Goal: Task Accomplishment & Management: Manage account settings

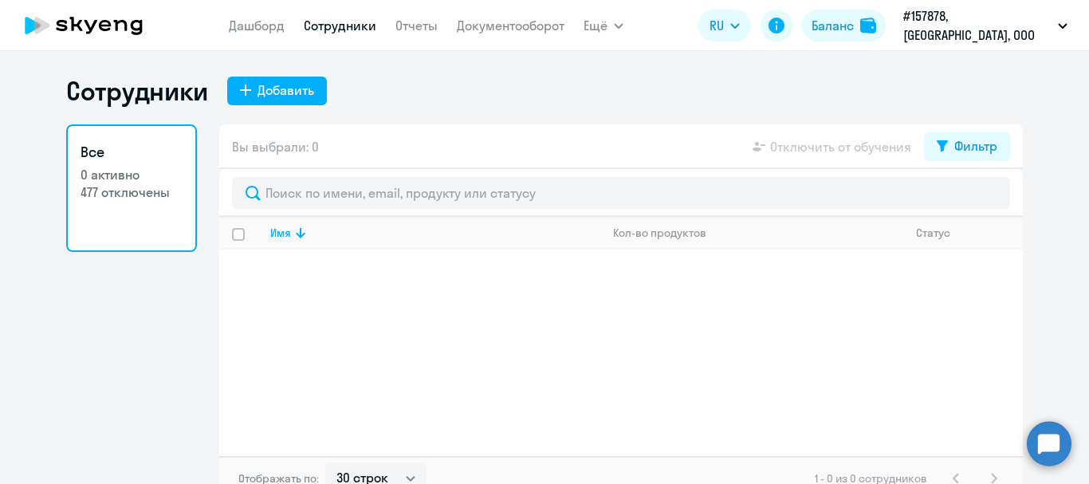
select select "30"
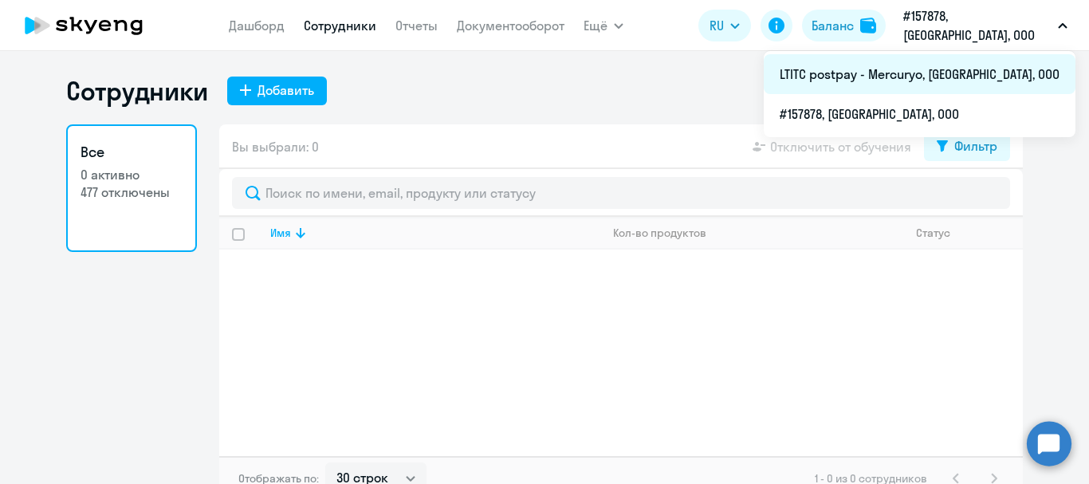
click at [922, 80] on li "LTITC postpay - Mercuryo, [GEOGRAPHIC_DATA], ООО" at bounding box center [920, 74] width 312 height 40
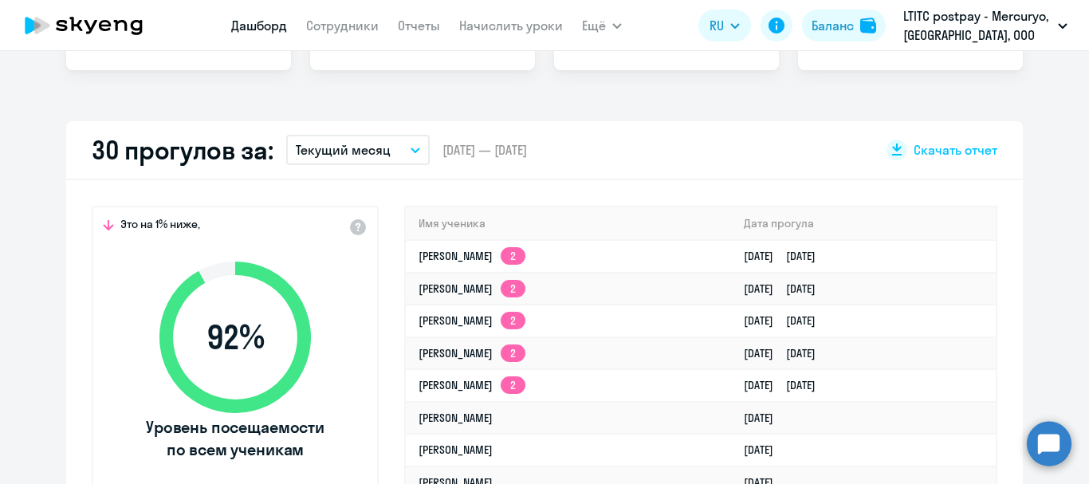
select select "30"
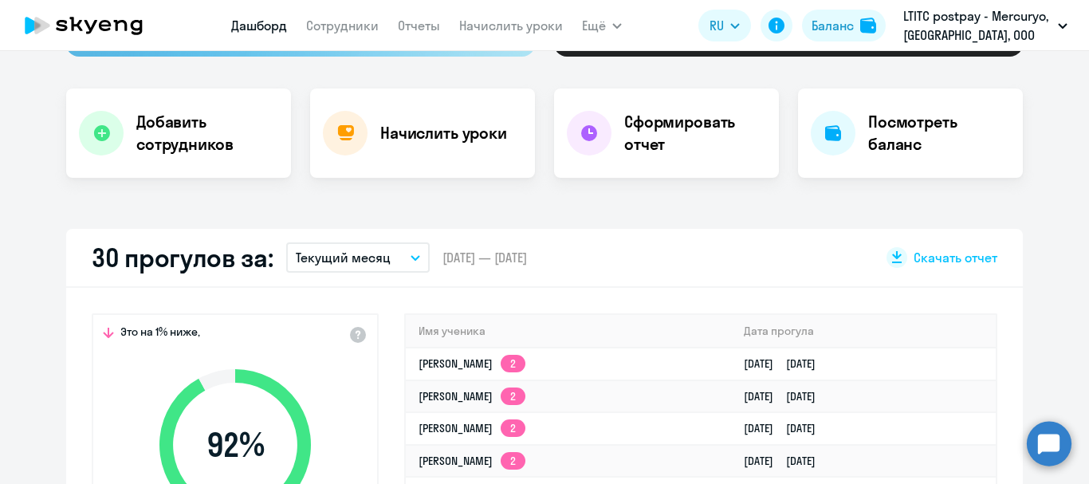
scroll to position [159, 0]
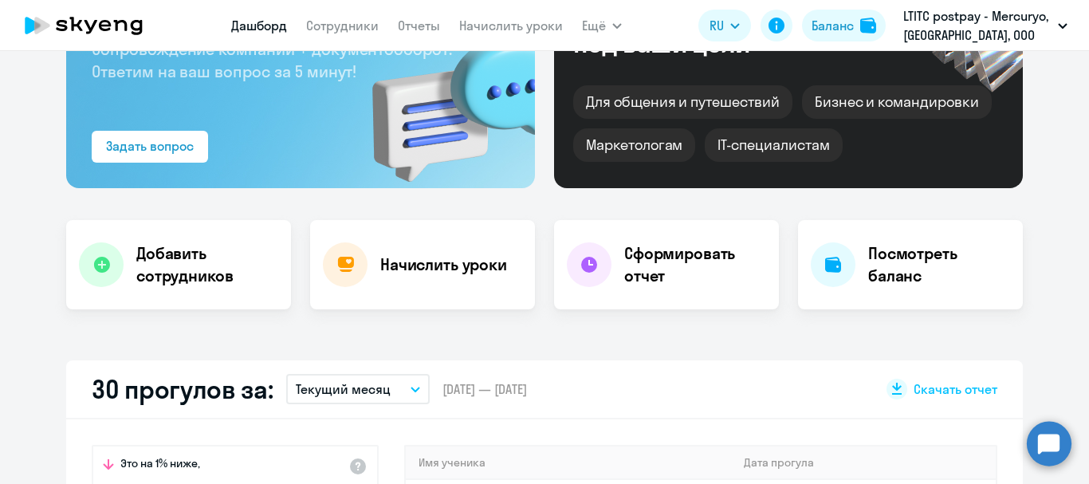
click at [474, 14] on nav "[PERSON_NAME] Отчеты Начислить уроки" at bounding box center [397, 26] width 332 height 32
click at [474, 20] on link "Начислить уроки" at bounding box center [511, 26] width 104 height 16
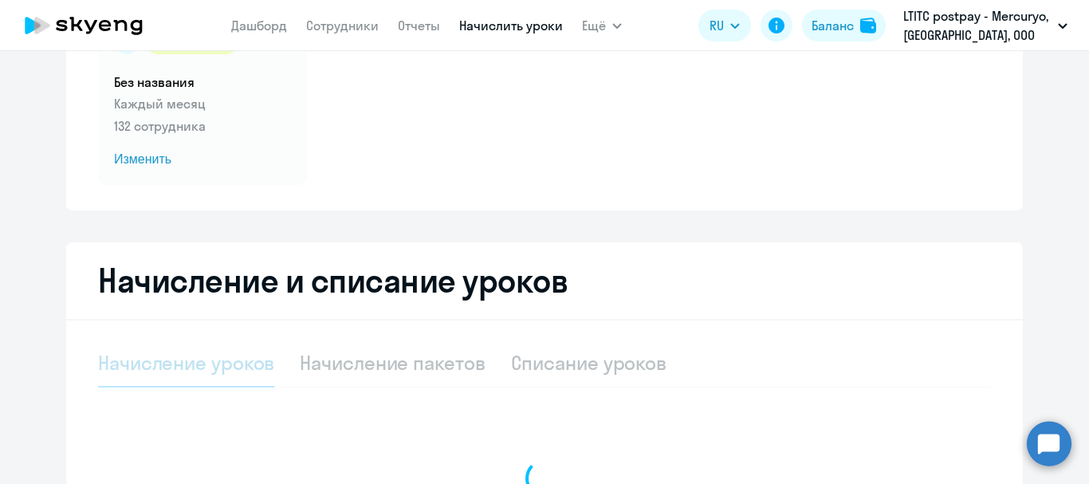
select select "10"
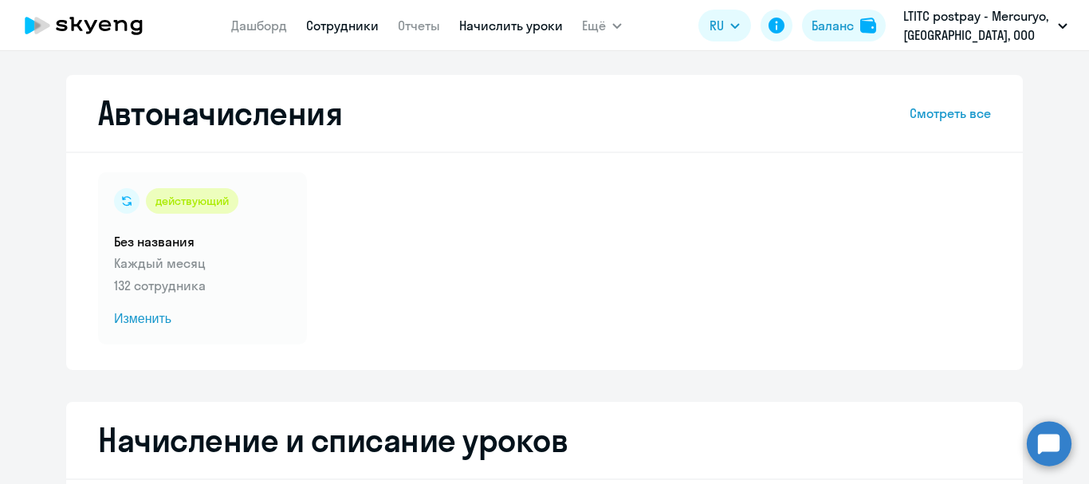
click at [364, 25] on link "Сотрудники" at bounding box center [342, 26] width 73 height 16
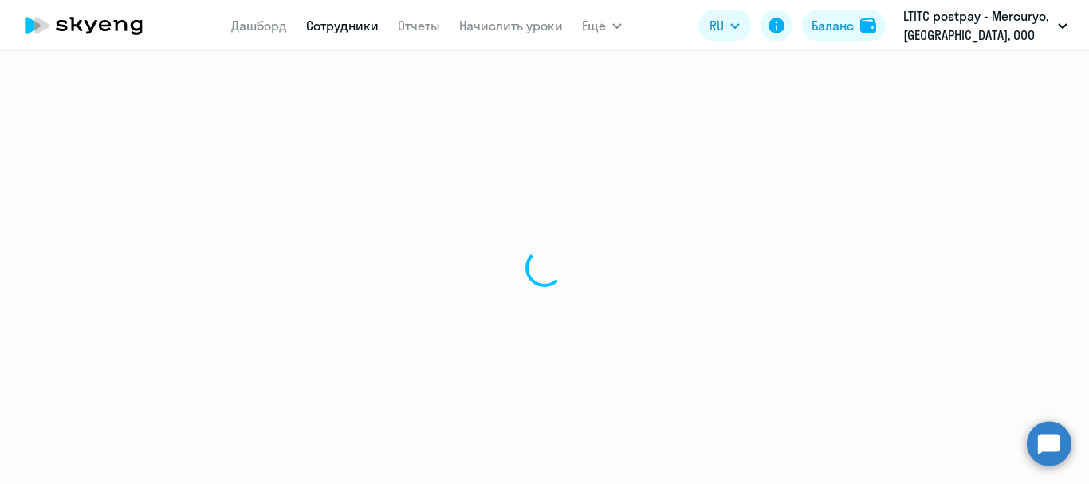
select select "30"
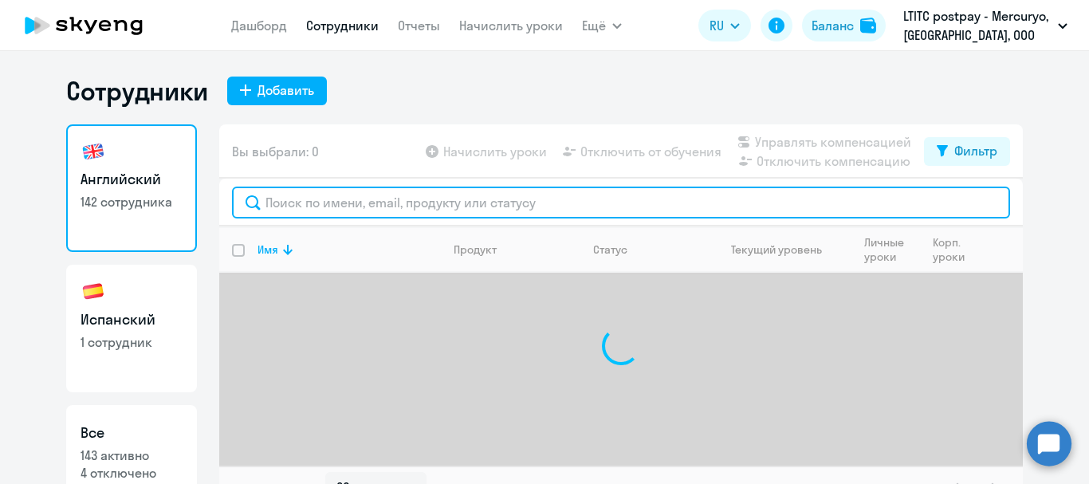
click at [310, 192] on input "text" at bounding box center [621, 203] width 778 height 32
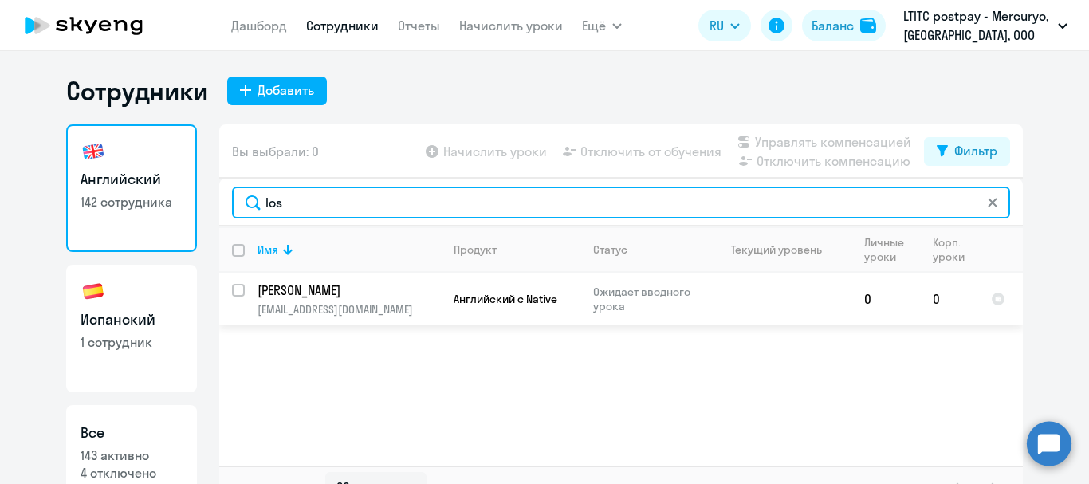
type input "los"
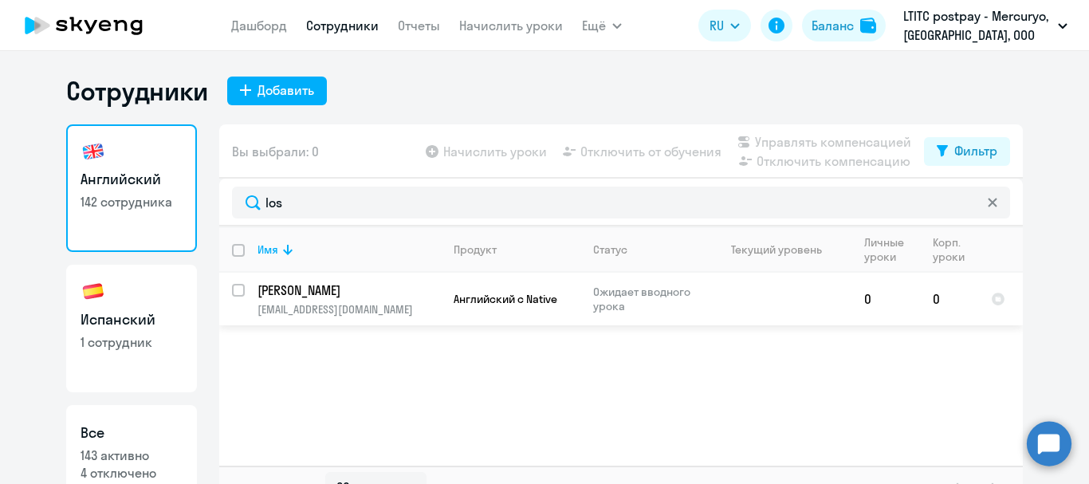
click at [321, 290] on p "[PERSON_NAME]" at bounding box center [348, 290] width 180 height 18
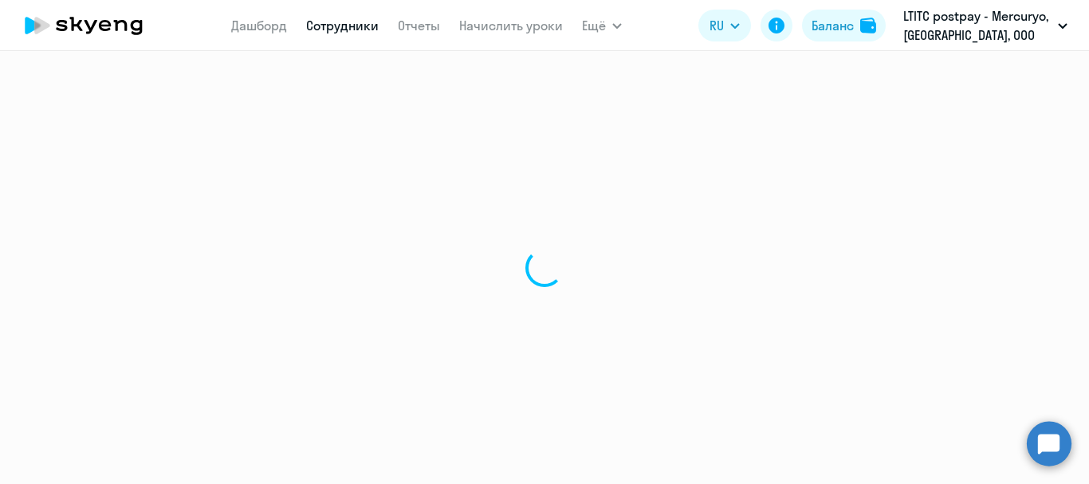
select select "english"
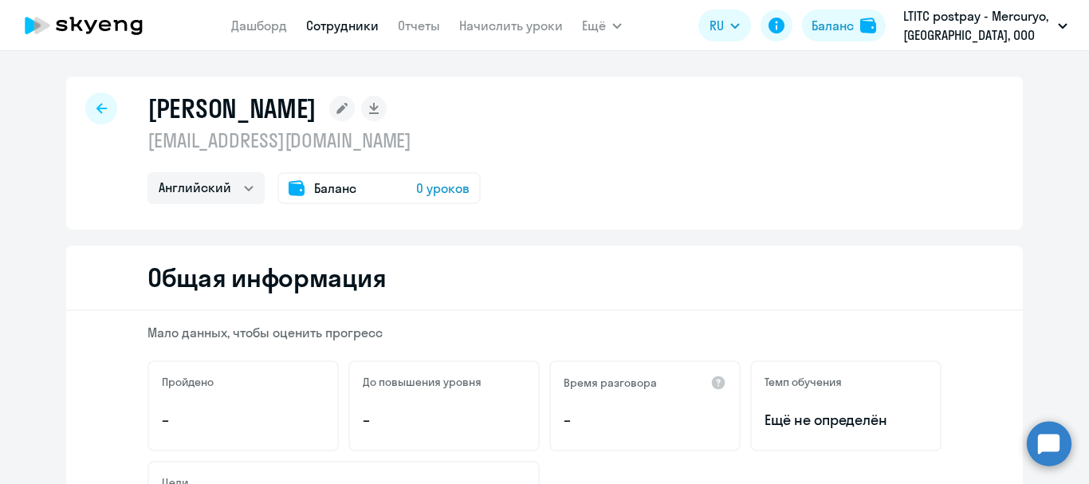
click at [1047, 433] on circle at bounding box center [1049, 443] width 45 height 45
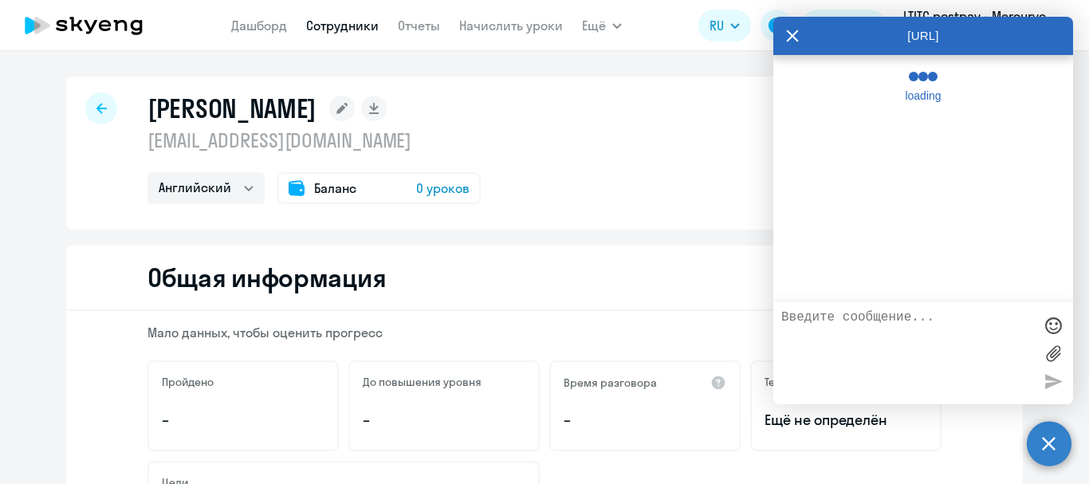
click at [918, 332] on textarea at bounding box center [907, 353] width 252 height 86
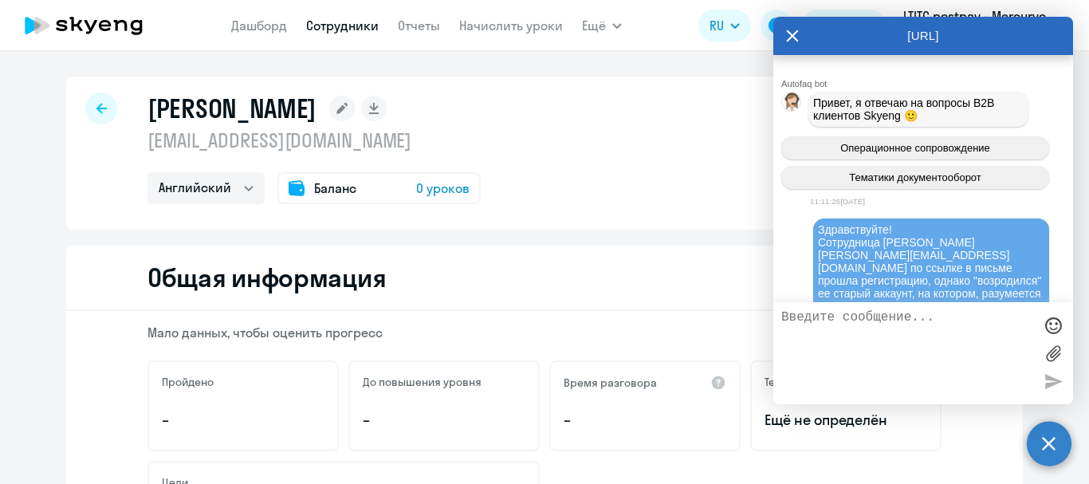
scroll to position [114902, 0]
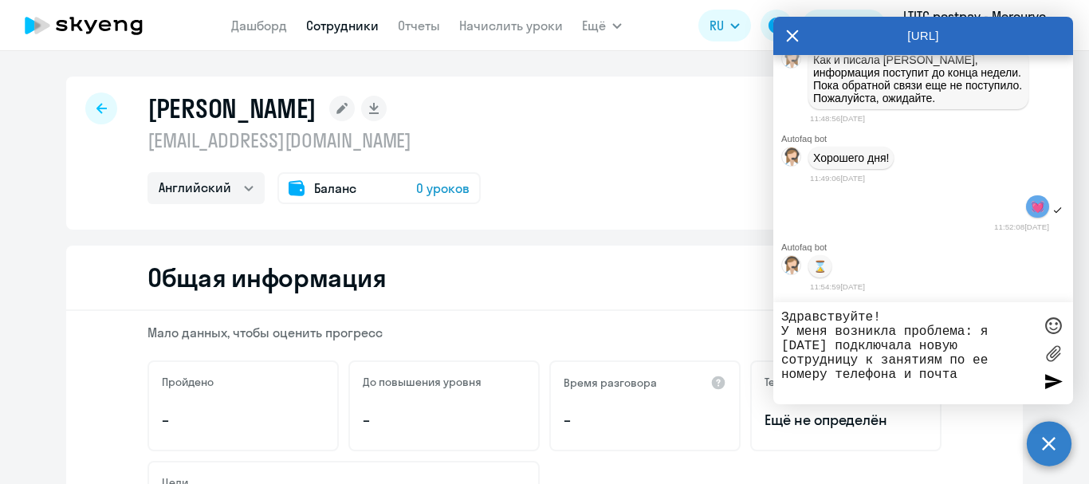
click at [861, 357] on textarea "Здравствуйте! У меня возникла проблема: я [DATE] подключала новую сотрудницу к …" at bounding box center [907, 353] width 252 height 86
click at [1017, 378] on textarea "Здравствуйте! У меня возникла проблема: я [DATE] подключала новую сотрудницу [P…" at bounding box center [907, 353] width 252 height 86
click at [954, 391] on textarea "Здравствуйте! У меня возникла проблема: я [DATE] подключала новую сотрудницу [P…" at bounding box center [907, 353] width 252 height 86
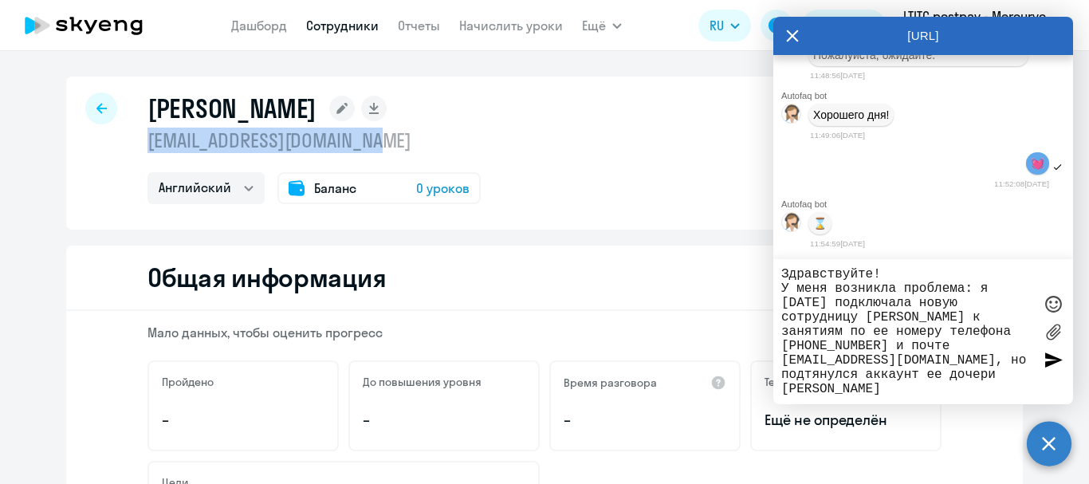
drag, startPoint x: 383, startPoint y: 146, endPoint x: 140, endPoint y: 141, distance: 242.4
click at [140, 141] on div "[PERSON_NAME] [EMAIL_ADDRESS][DOMAIN_NAME] Английский Баланс 0 уроков" at bounding box center [544, 153] width 957 height 153
copy p "[EMAIL_ADDRESS][DOMAIN_NAME]"
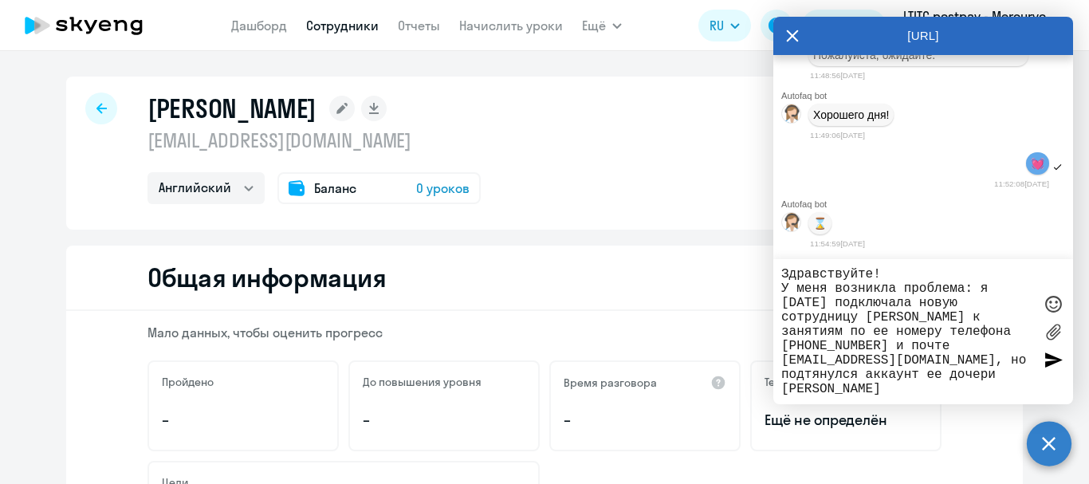
click at [934, 397] on div "Здравствуйте! У меня возникла проблема: я [DATE] подключала новую сотрудницу [P…" at bounding box center [923, 331] width 300 height 145
click at [922, 391] on textarea "Здравствуйте! У меня возникла проблема: я [DATE] подключала новую сотрудницу [P…" at bounding box center [907, 331] width 252 height 129
paste textarea "[EMAIL_ADDRESS][DOMAIN_NAME]"
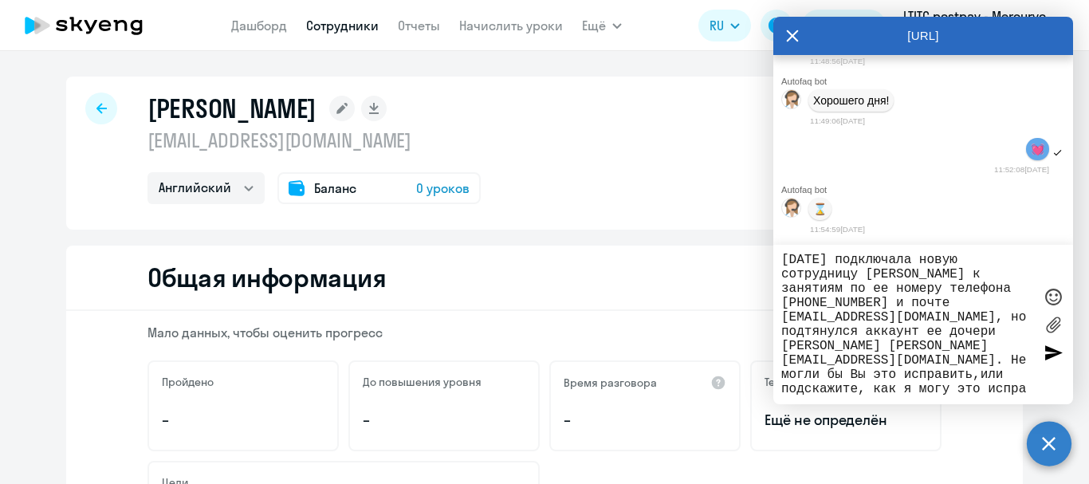
scroll to position [43, 0]
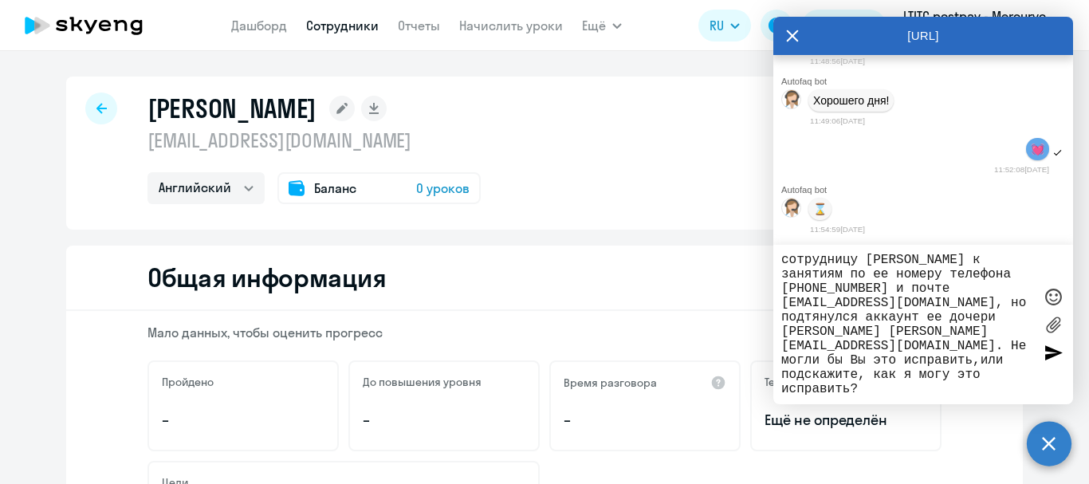
click at [977, 360] on textarea "Здравствуйте! У меня возникла проблема: я [DATE] подключала новую сотрудницу [P…" at bounding box center [907, 325] width 252 height 144
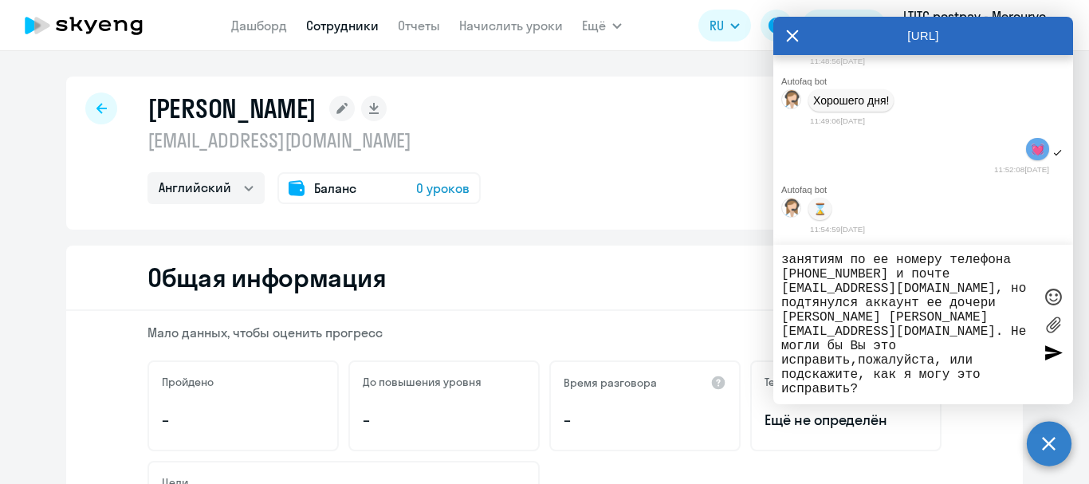
type textarea "Здравствуйте! У меня возникла проблема: я [DATE] подключала новую сотрудницу [P…"
click at [1049, 358] on div at bounding box center [1053, 352] width 24 height 24
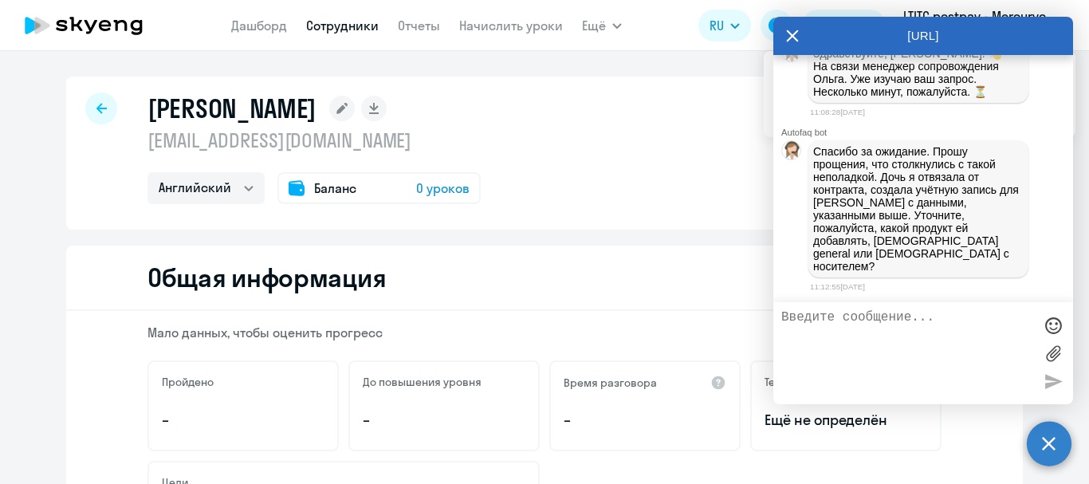
scroll to position [115330, 0]
click at [870, 346] on textarea at bounding box center [907, 353] width 252 height 86
type textarea "С носителем, пожалуйста"
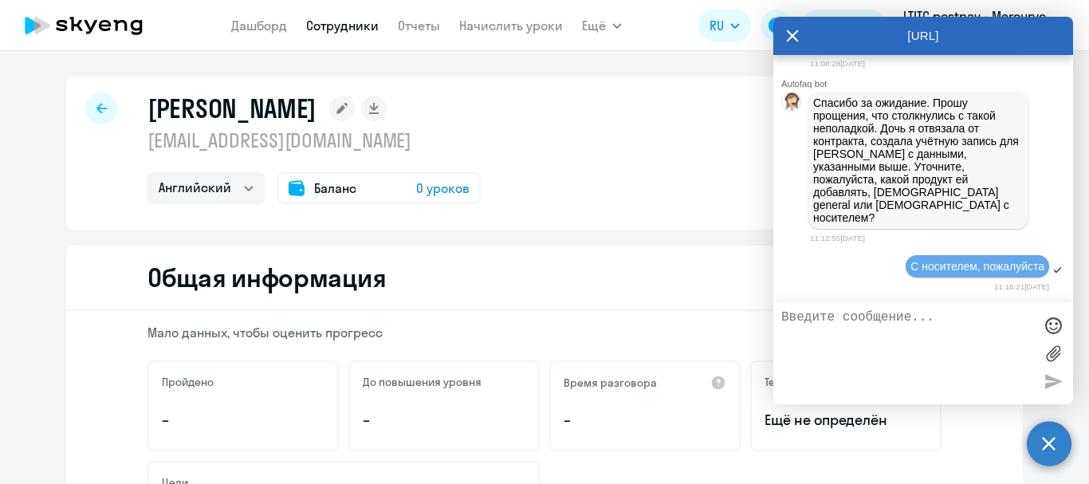
scroll to position [115379, 0]
click at [350, 24] on link "Сотрудники" at bounding box center [342, 26] width 73 height 16
select select "30"
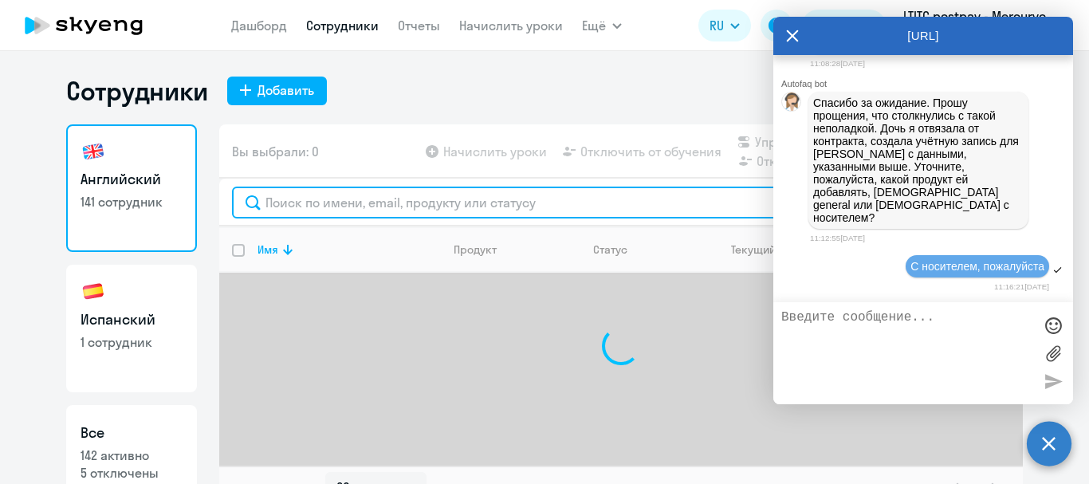
click at [298, 203] on input "text" at bounding box center [621, 203] width 778 height 32
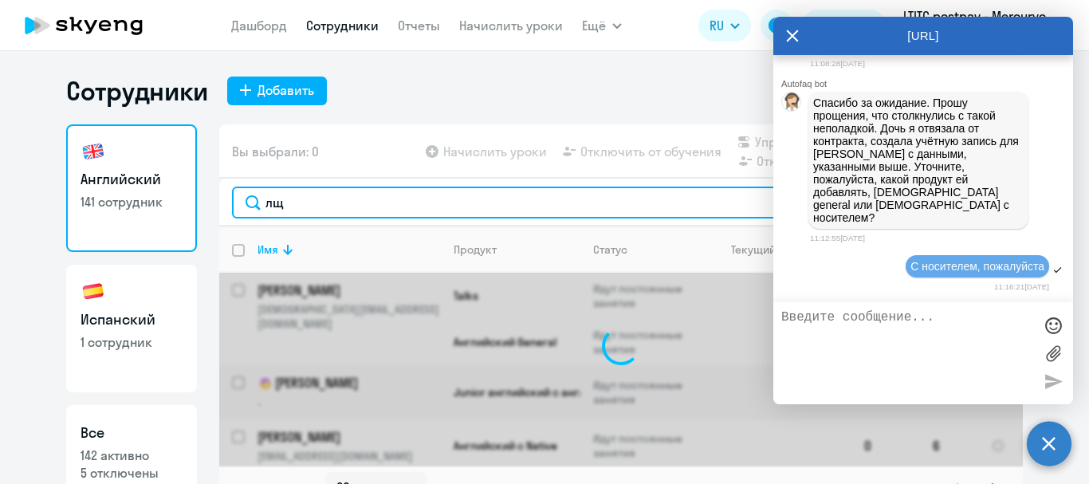
type input "л"
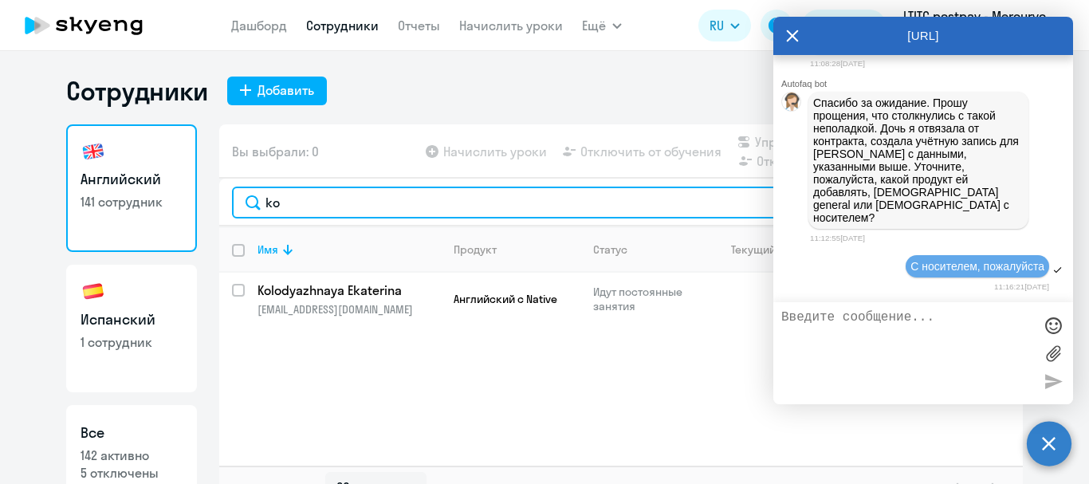
type input "k"
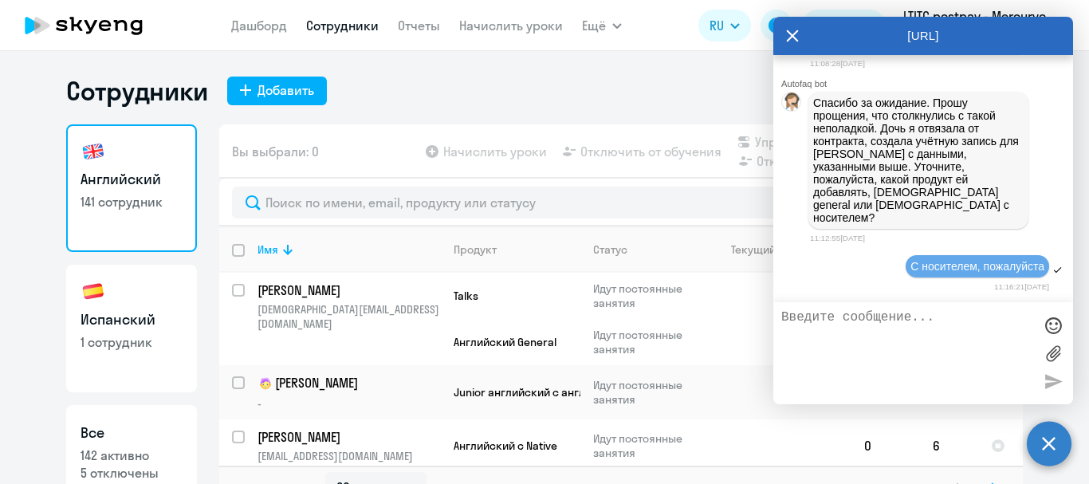
click at [1052, 433] on circle at bounding box center [1049, 443] width 45 height 45
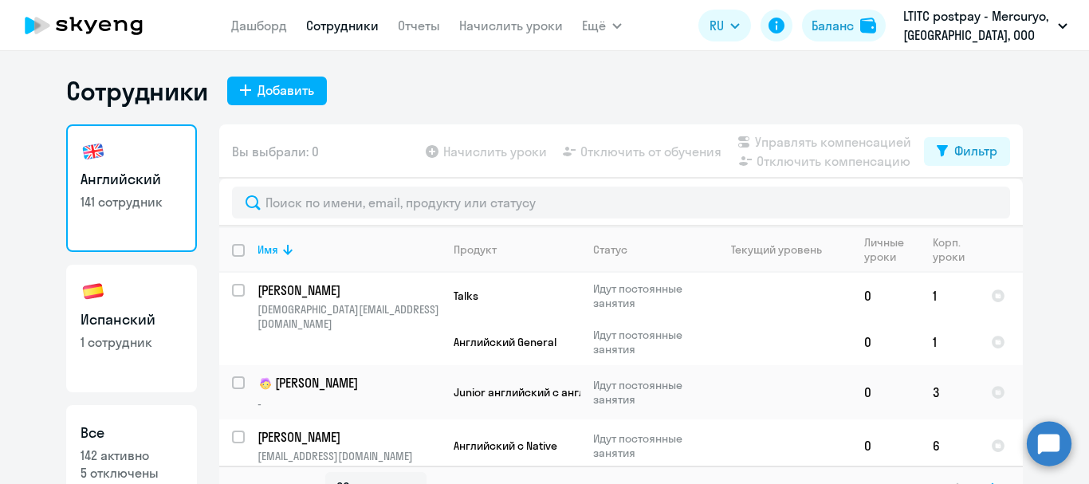
click at [1040, 446] on circle at bounding box center [1049, 443] width 45 height 45
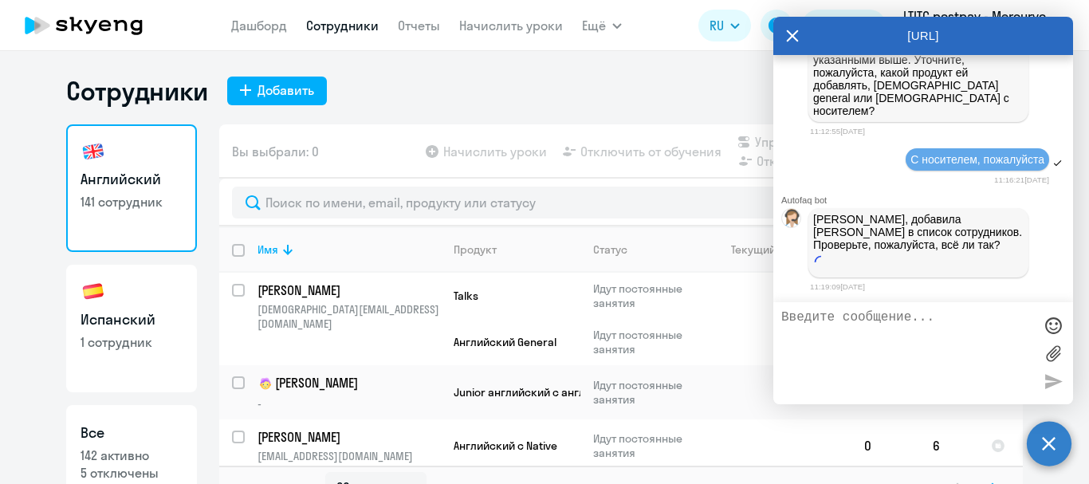
scroll to position [115486, 0]
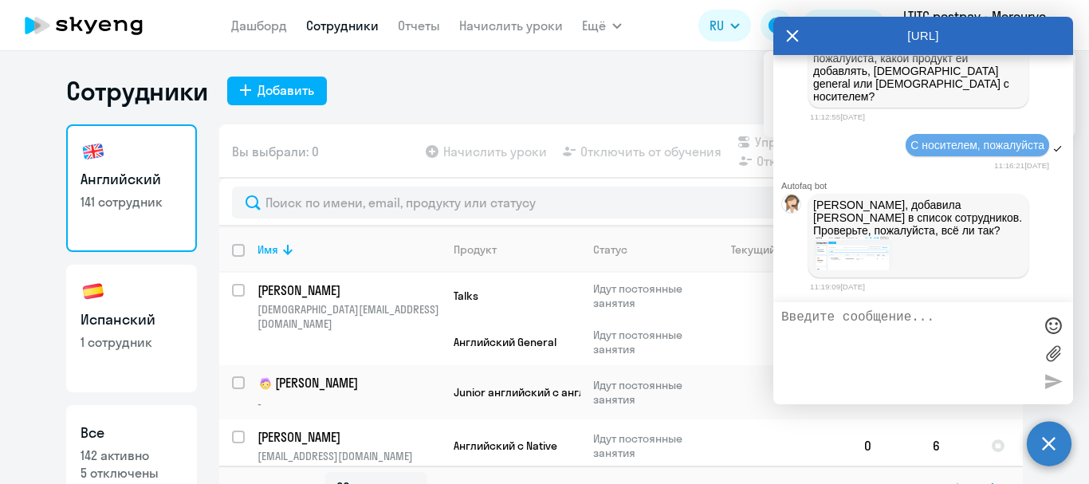
click at [867, 265] on img at bounding box center [853, 253] width 80 height 33
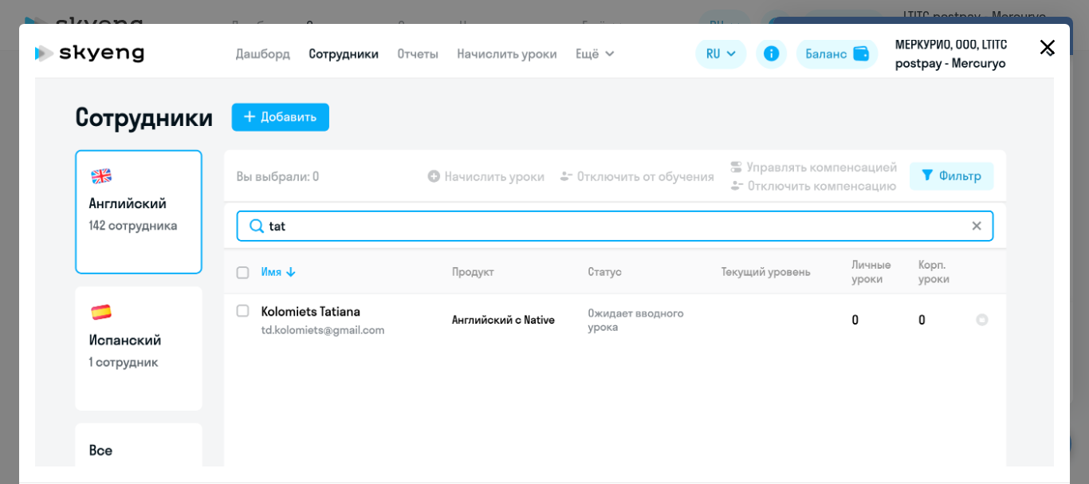
click at [1045, 49] on icon "Close" at bounding box center [1047, 47] width 15 height 15
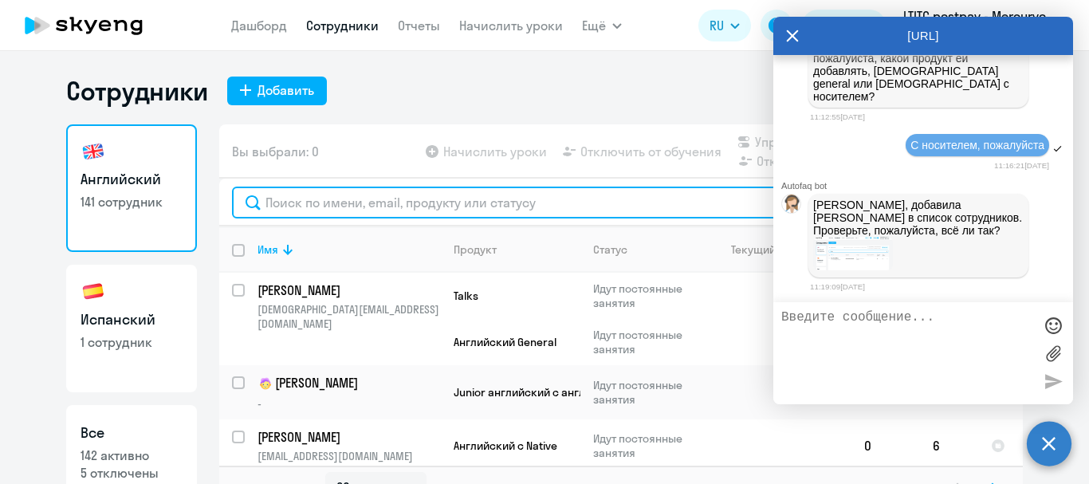
click at [419, 195] on input "text" at bounding box center [621, 203] width 778 height 32
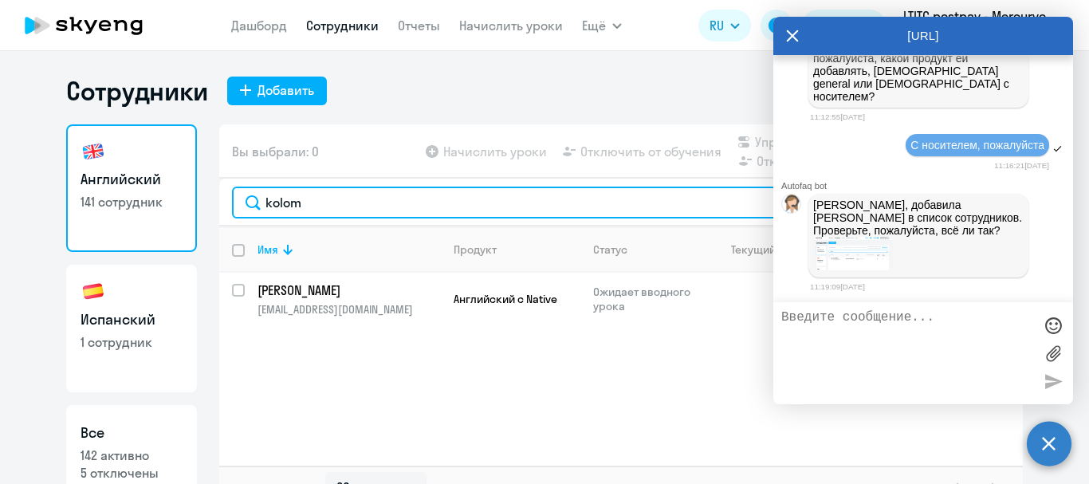
type input "kolom"
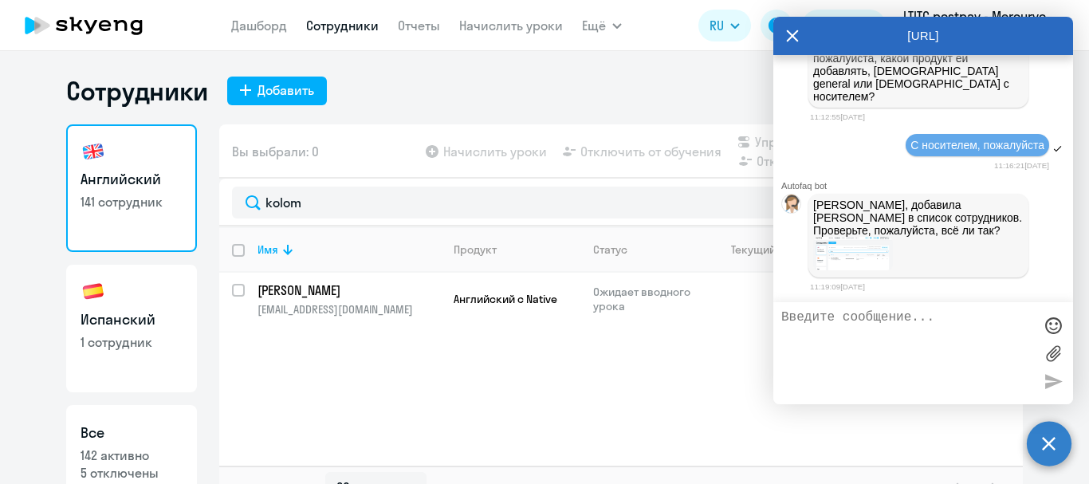
click at [844, 326] on textarea at bounding box center [907, 353] width 252 height 86
type textarea "Да, верно, благодарю!"
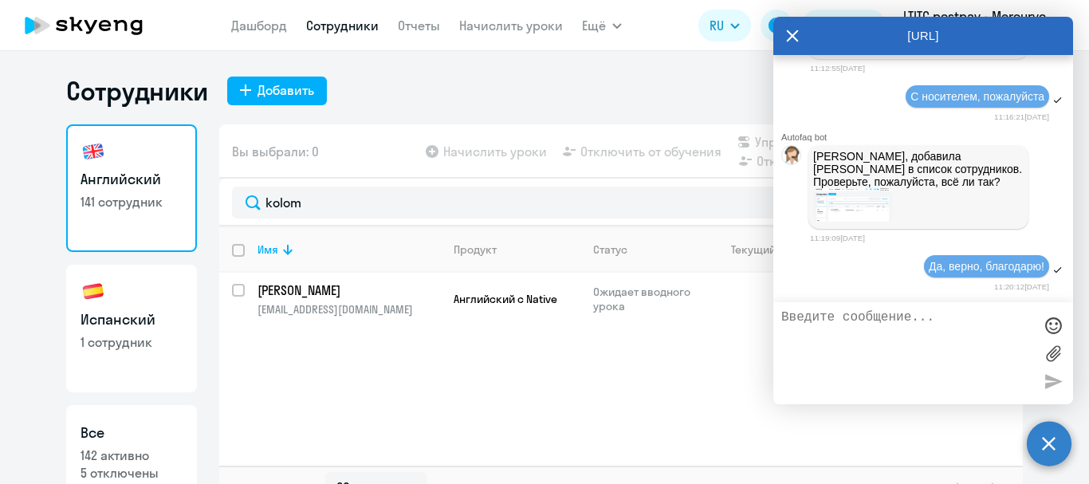
scroll to position [115549, 0]
click at [535, 383] on div "Имя Продукт Статус Текущий уровень Личные уроки Корп. уроки [PERSON_NAME] [EMAI…" at bounding box center [621, 345] width 804 height 239
click at [1044, 442] on circle at bounding box center [1049, 443] width 45 height 45
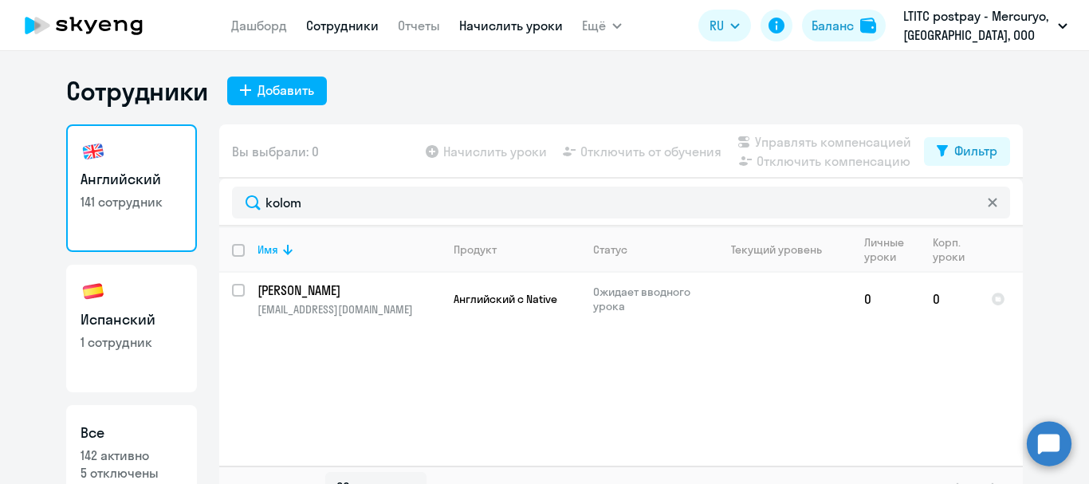
click at [515, 19] on link "Начислить уроки" at bounding box center [511, 26] width 104 height 16
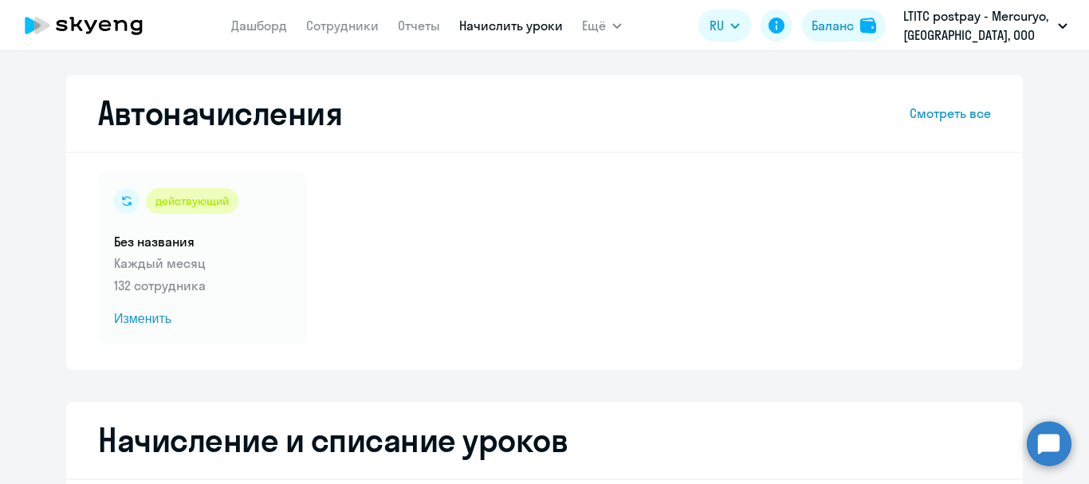
select select "10"
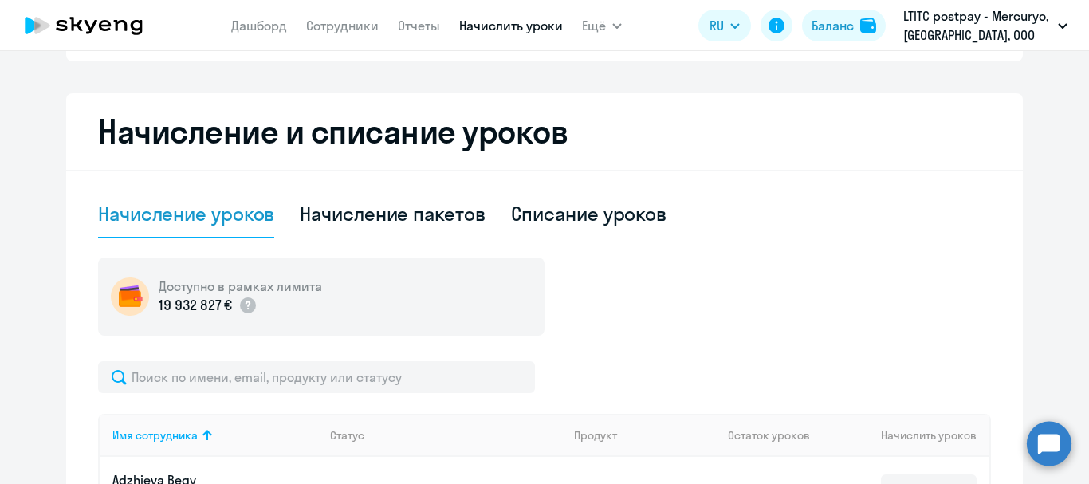
scroll to position [319, 0]
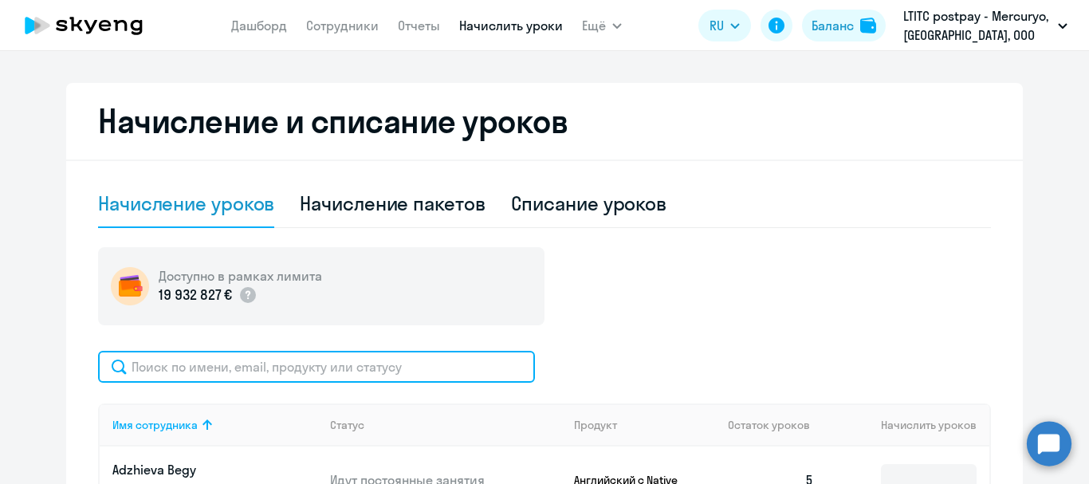
click at [399, 364] on input "text" at bounding box center [316, 367] width 437 height 32
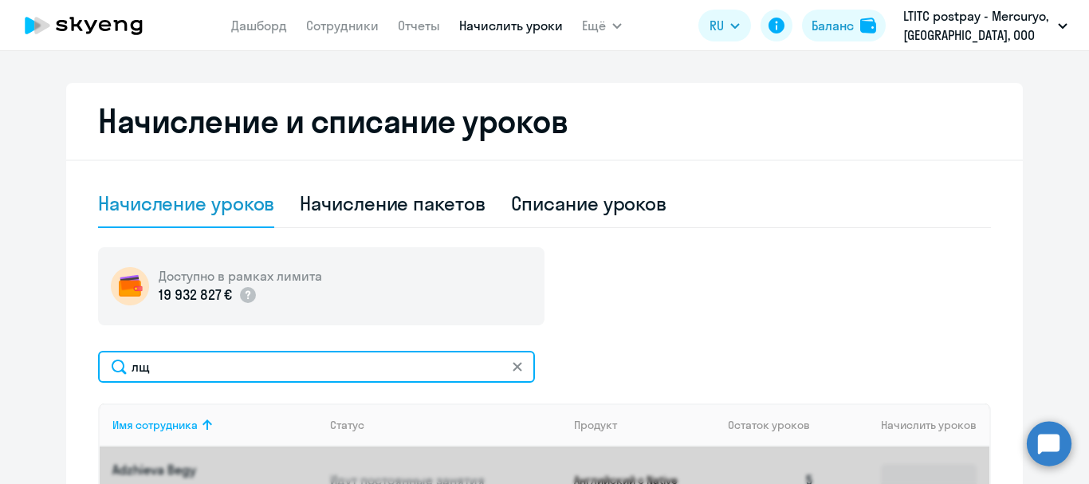
type input "л"
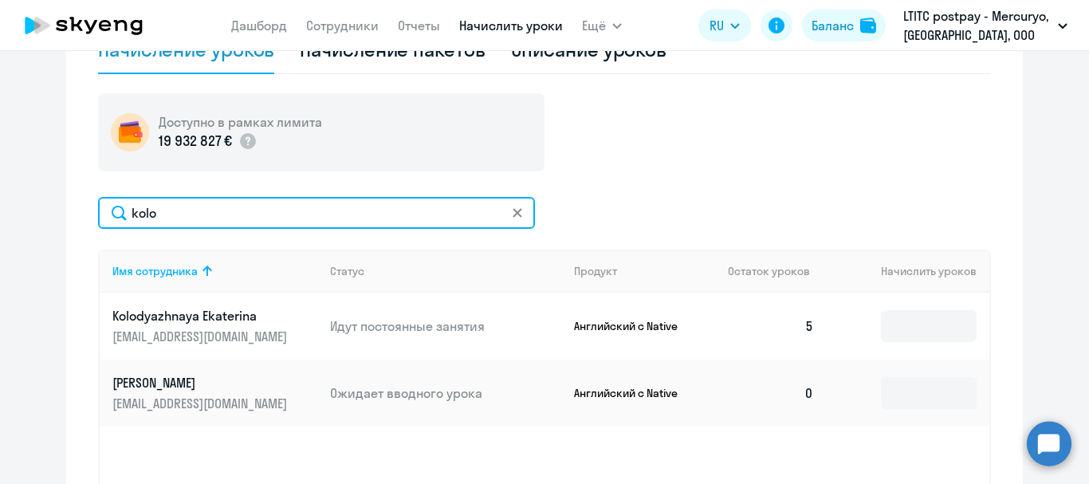
scroll to position [478, 0]
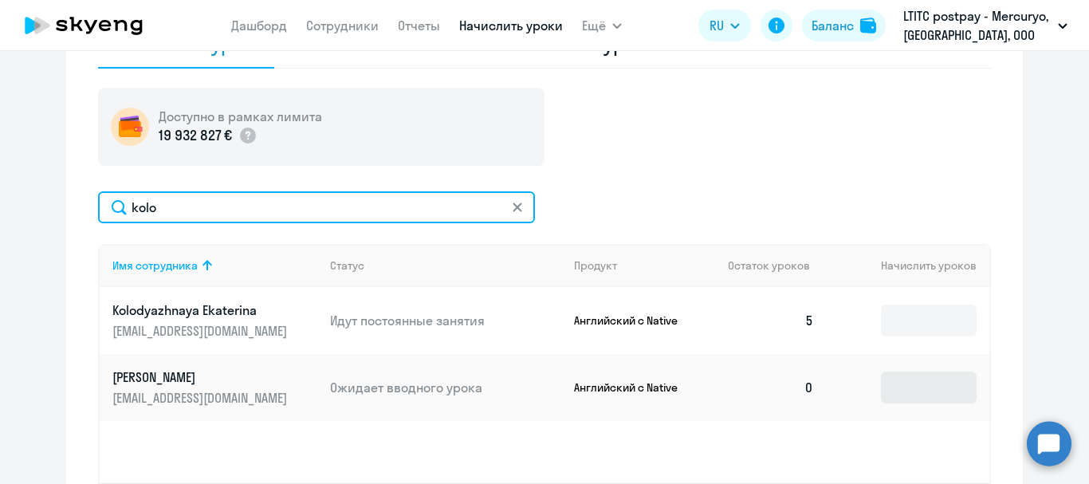
type input "kolo"
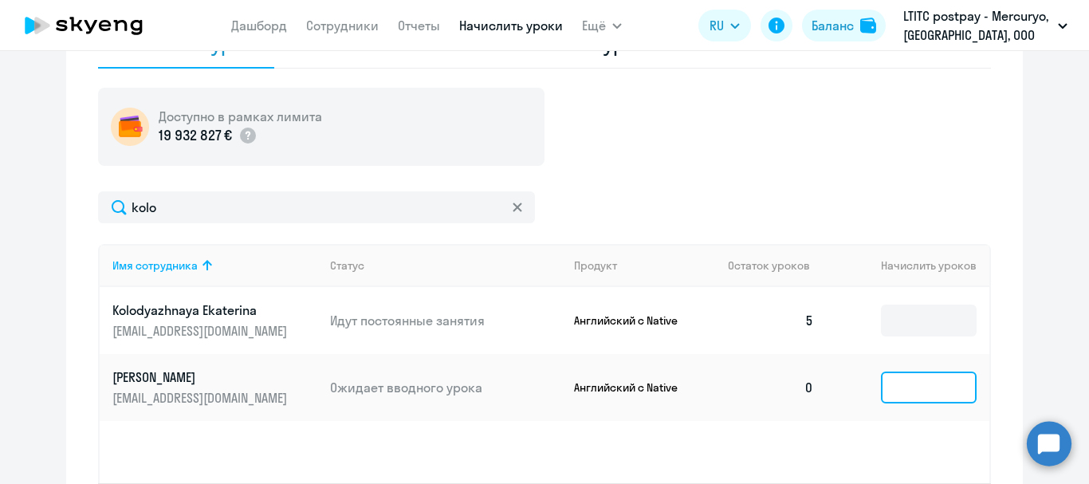
click at [922, 394] on input at bounding box center [929, 388] width 96 height 32
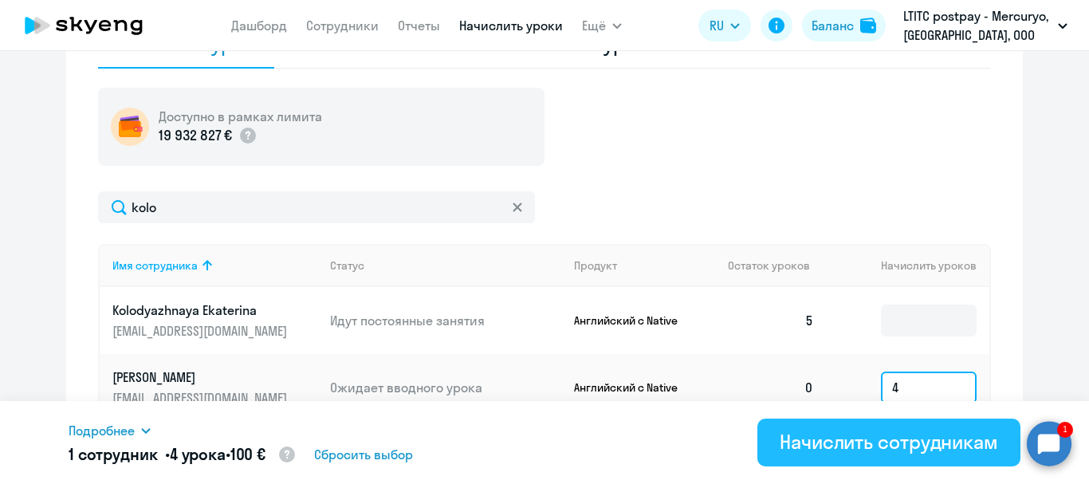
type input "4"
click at [889, 450] on div "Начислить сотрудникам" at bounding box center [889, 442] width 218 height 26
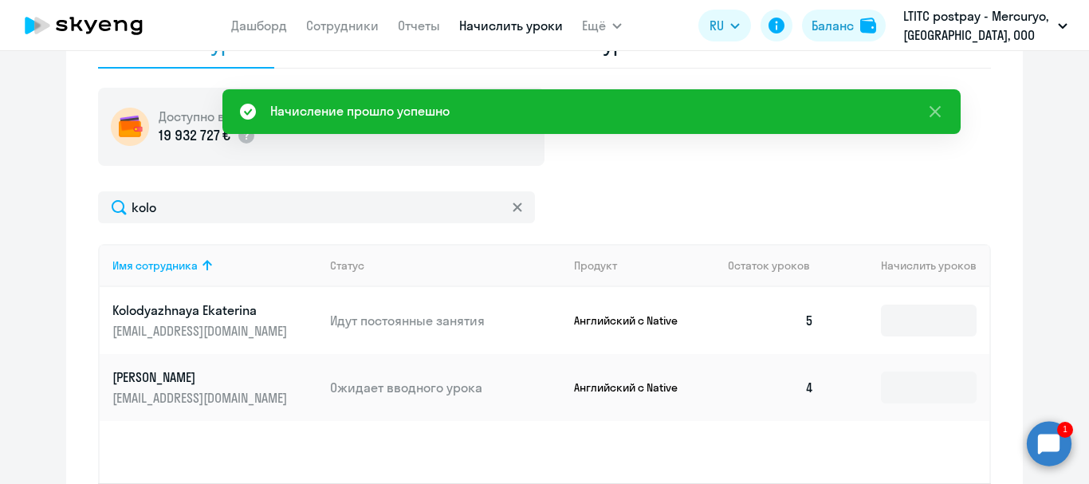
click at [1044, 440] on circle at bounding box center [1049, 443] width 45 height 45
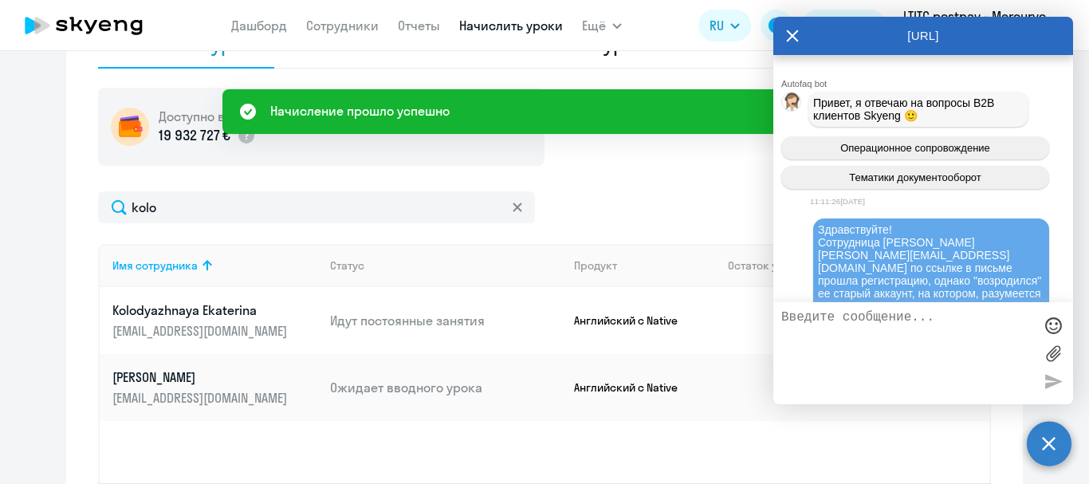
scroll to position [0, 0]
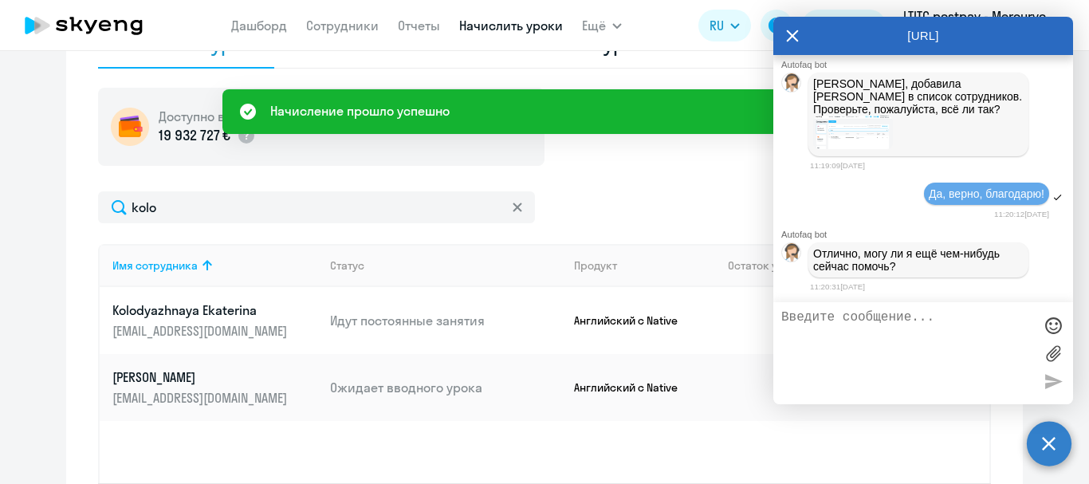
click at [921, 328] on textarea at bounding box center [907, 353] width 252 height 86
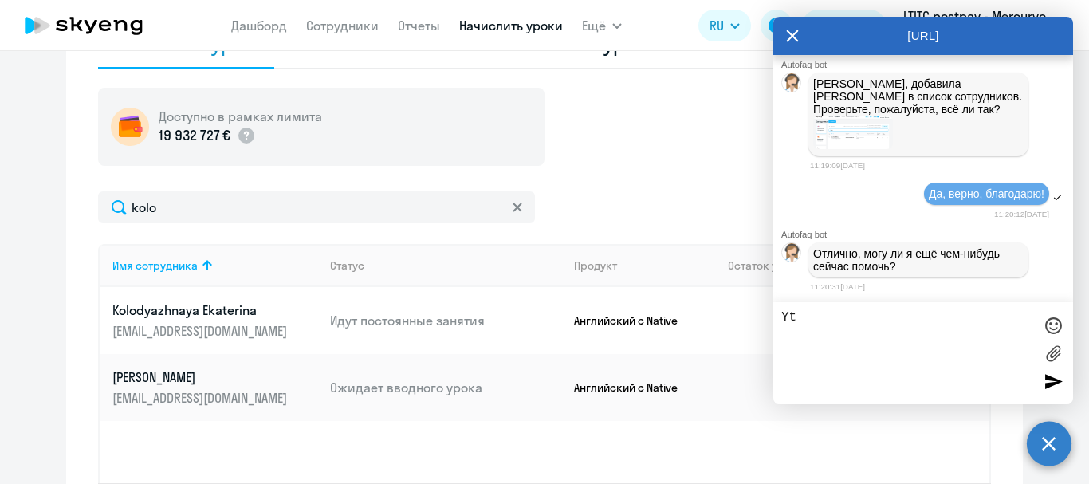
type textarea "Y"
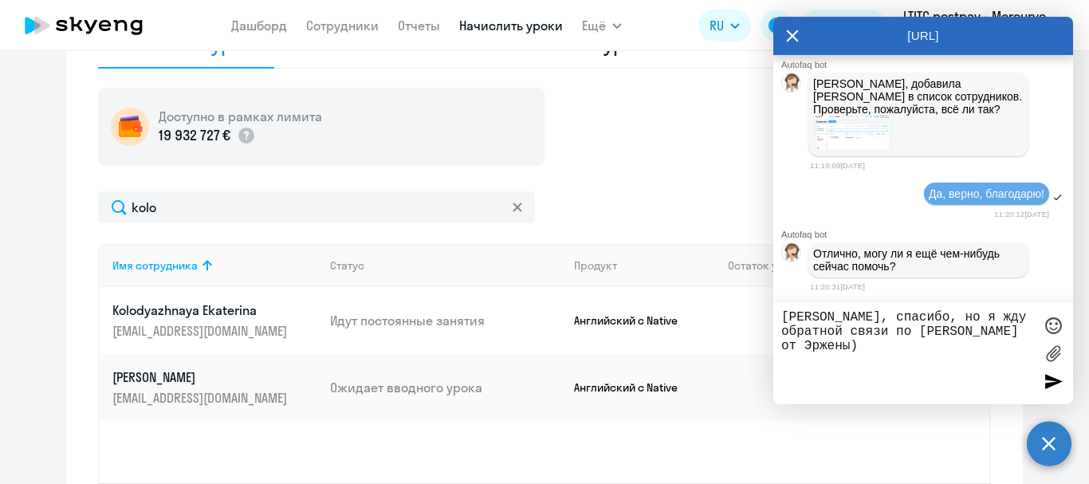
type textarea "[PERSON_NAME], спасибо, но я жду обратной связи по [PERSON_NAME] от Эржены))"
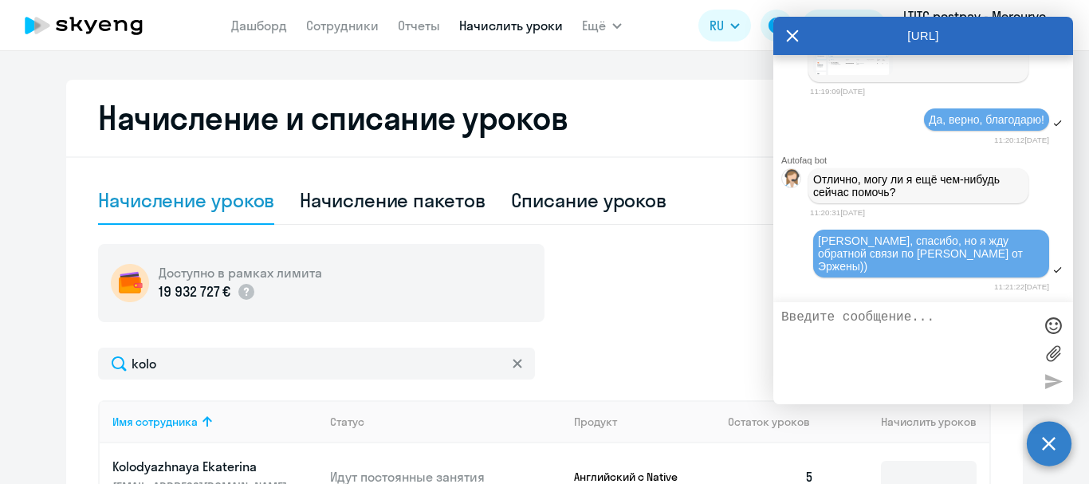
scroll to position [478, 0]
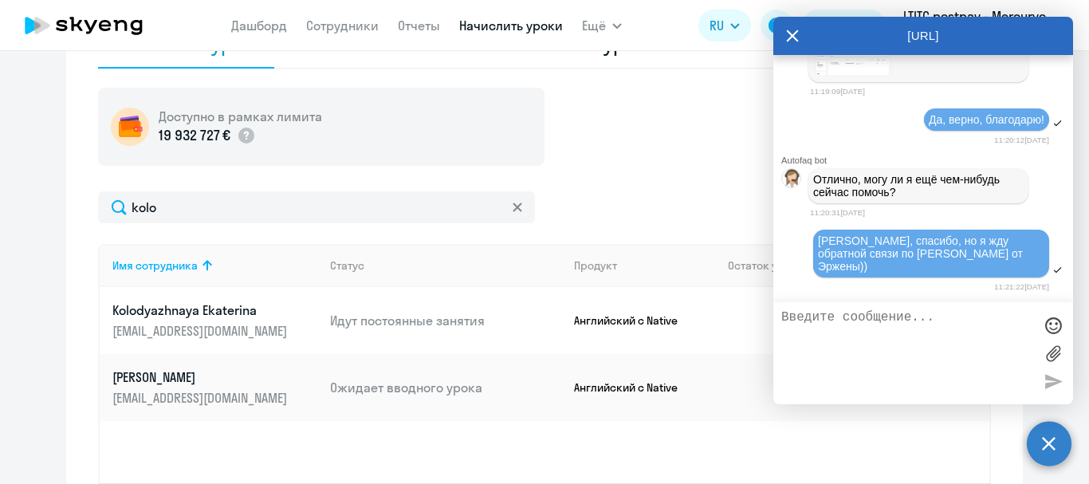
click at [1034, 440] on circle at bounding box center [1049, 443] width 45 height 45
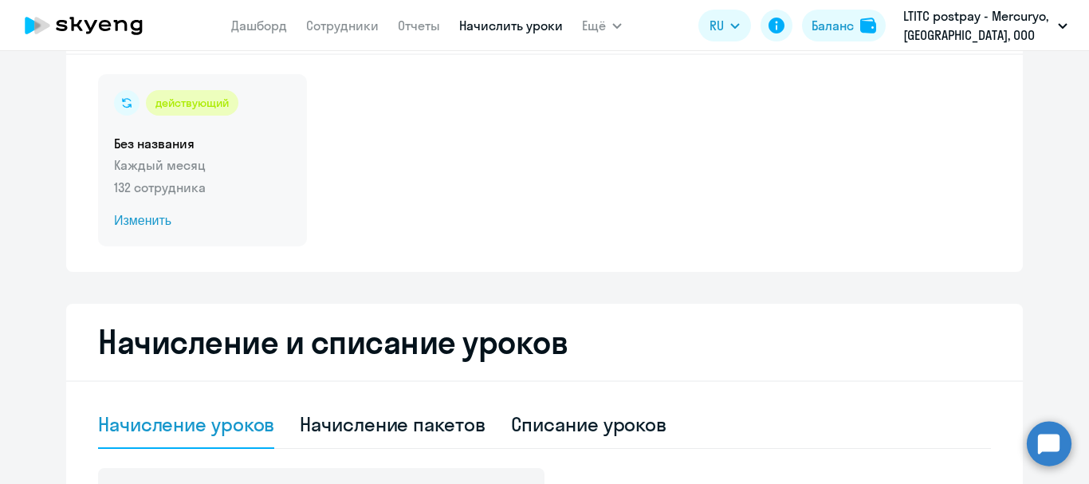
scroll to position [80, 0]
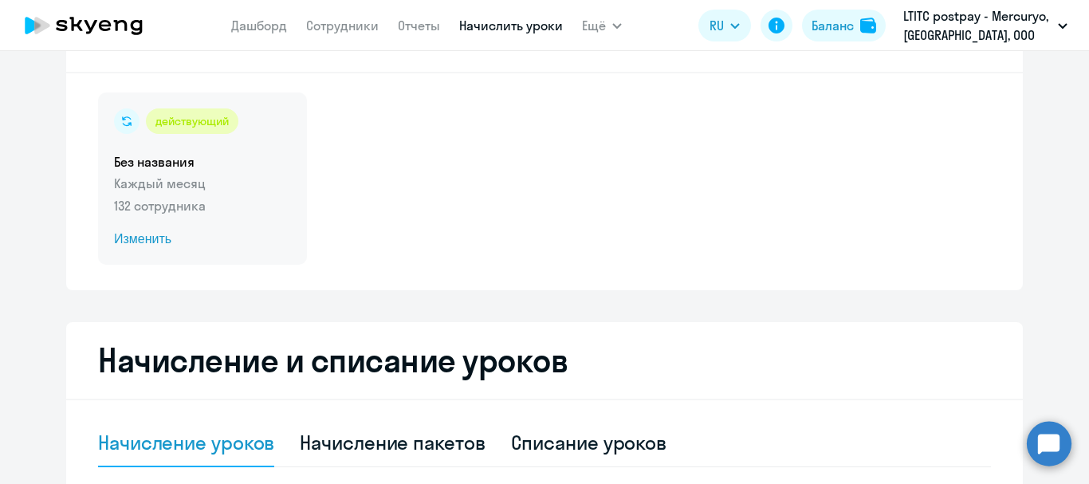
click at [160, 234] on span "Изменить" at bounding box center [202, 239] width 177 height 19
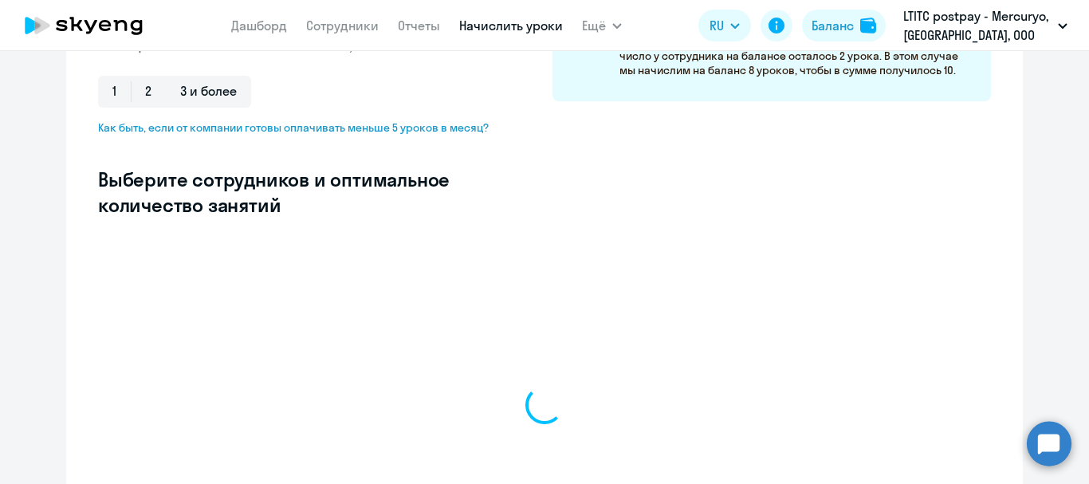
select select "10"
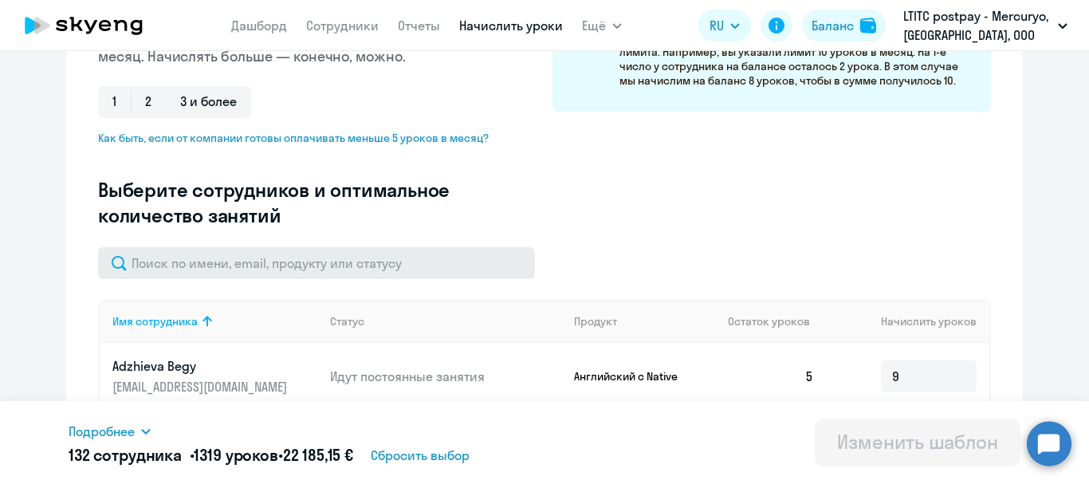
scroll to position [319, 0]
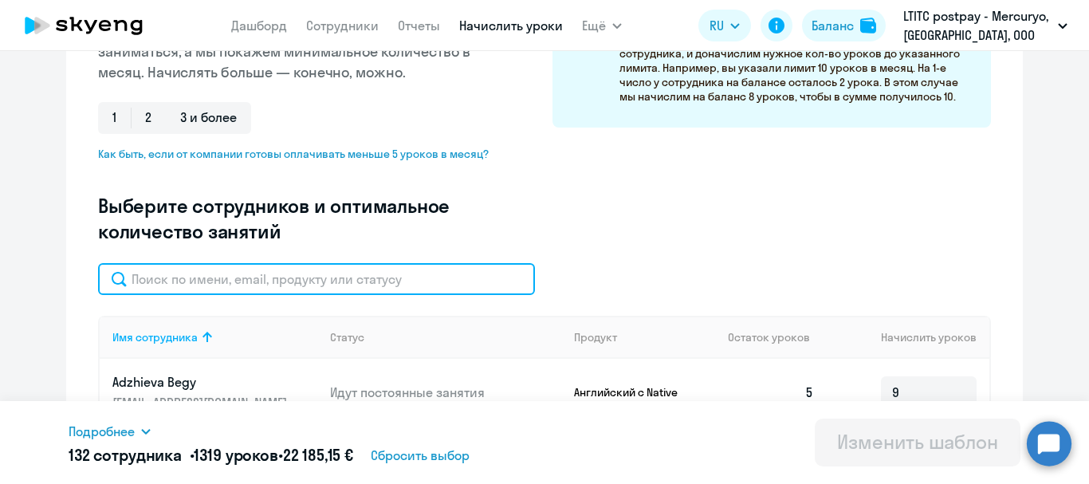
click at [338, 276] on input "text" at bounding box center [316, 279] width 437 height 32
type input "r"
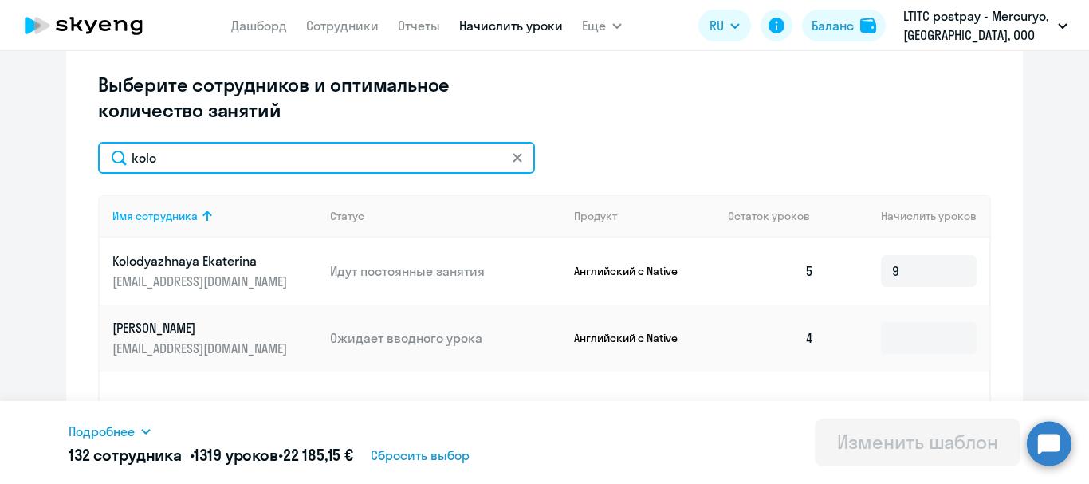
scroll to position [478, 0]
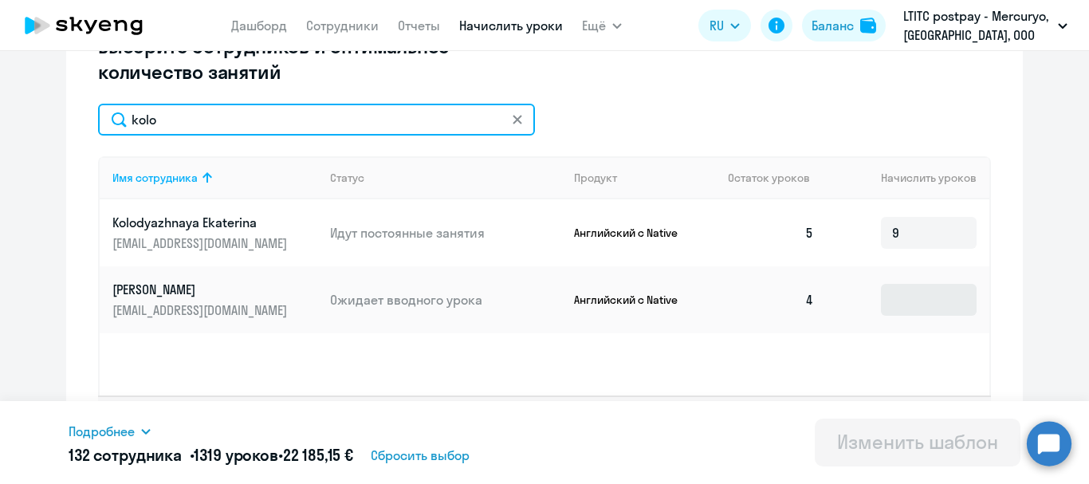
type input "kolo"
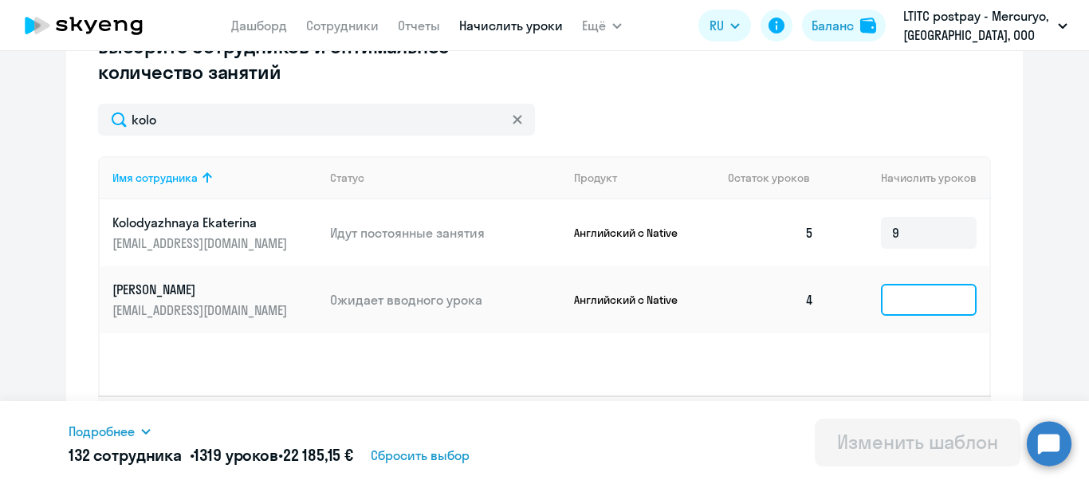
click at [959, 304] on input at bounding box center [929, 300] width 96 height 32
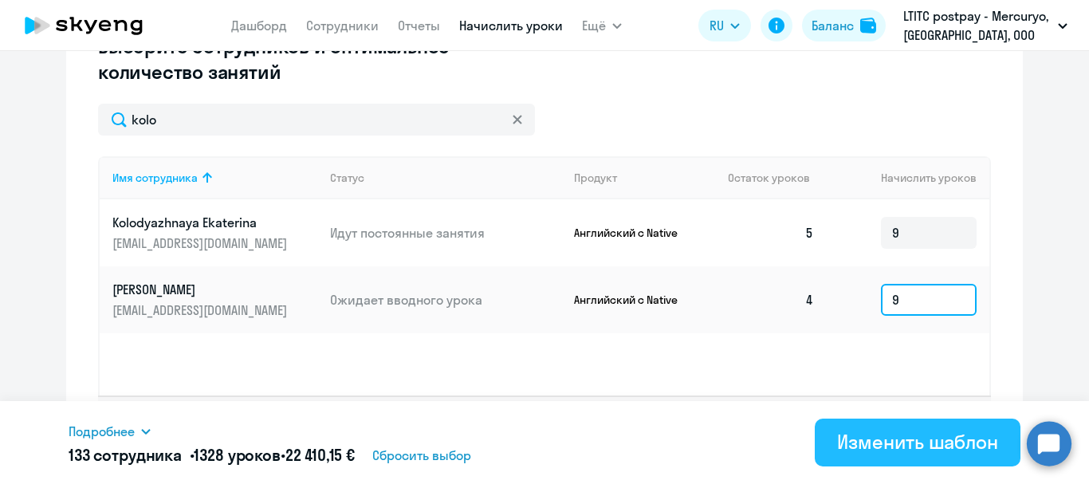
type input "9"
click at [933, 429] on div "Изменить шаблон" at bounding box center [917, 442] width 161 height 26
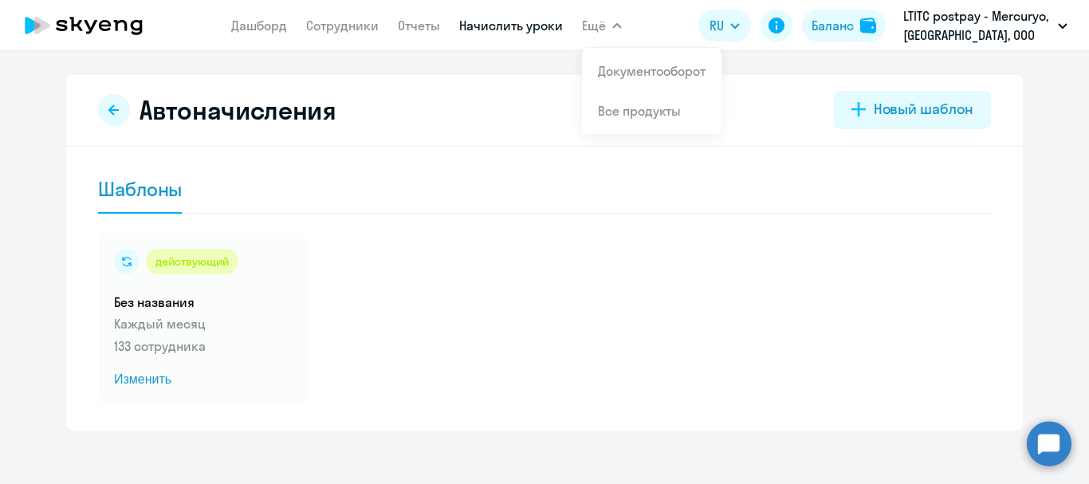
scroll to position [10, 0]
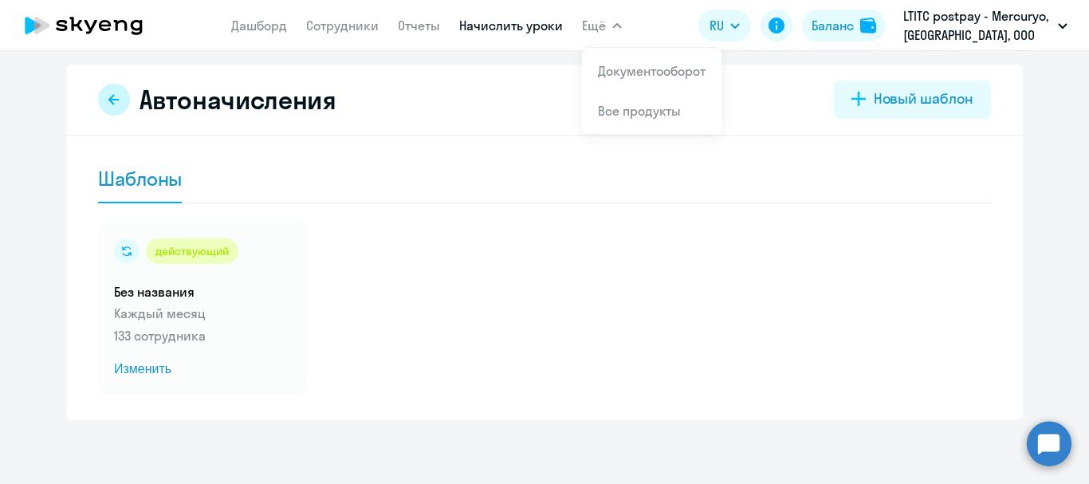
click at [108, 102] on icon at bounding box center [114, 99] width 13 height 13
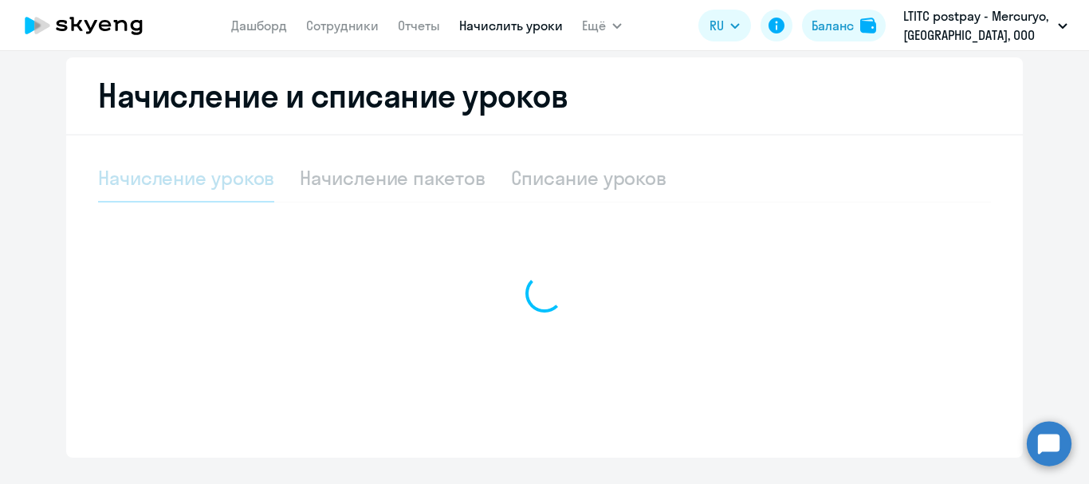
scroll to position [382, 0]
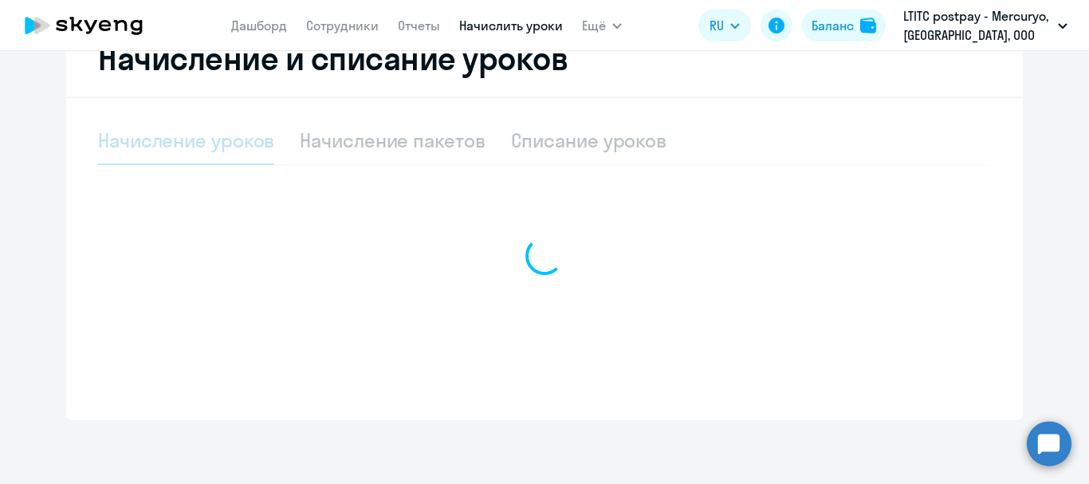
select select "10"
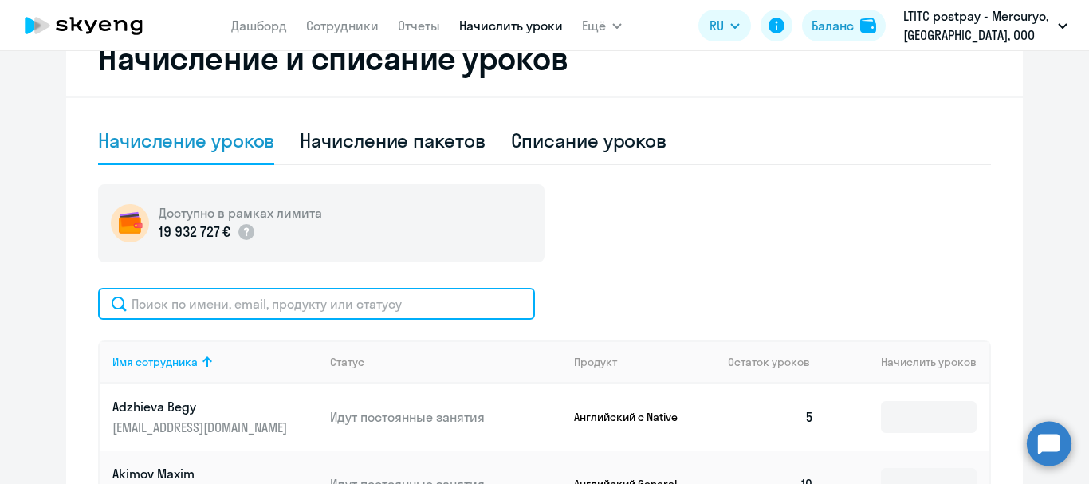
click at [299, 305] on input "text" at bounding box center [316, 304] width 437 height 32
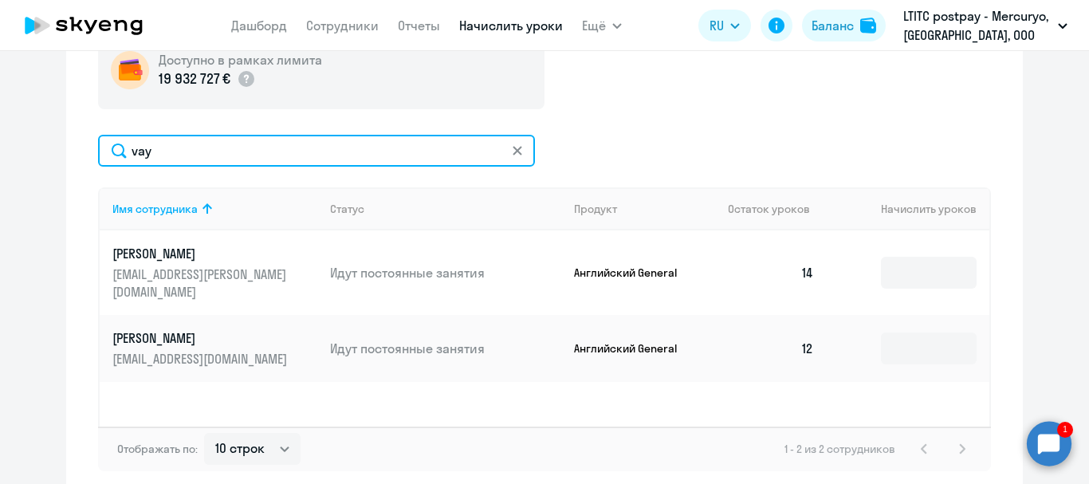
scroll to position [541, 0]
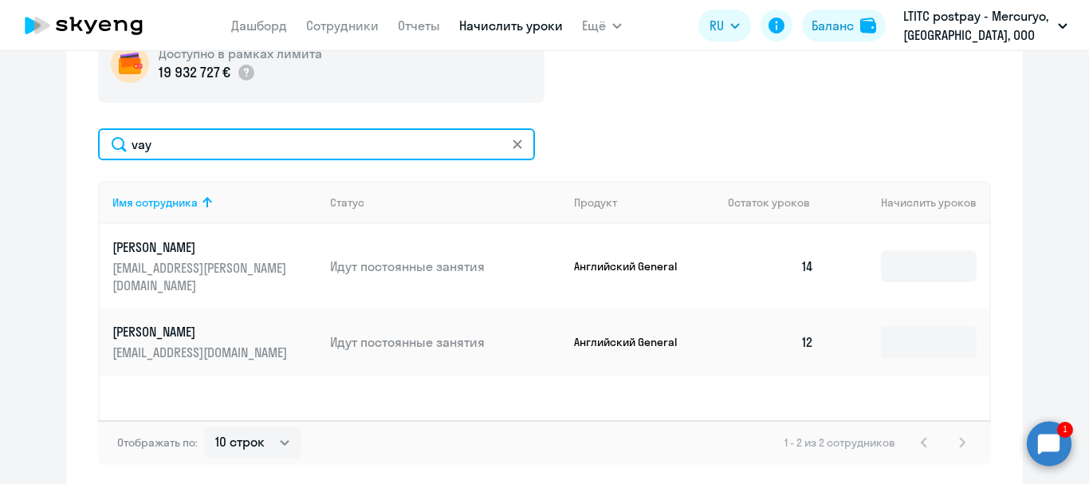
type input "vay"
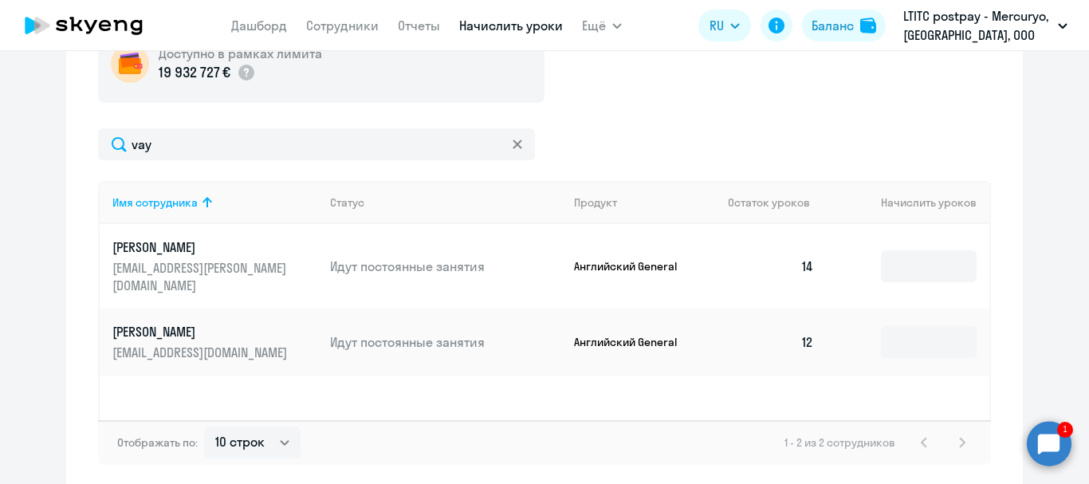
click at [1033, 433] on circle at bounding box center [1049, 443] width 45 height 45
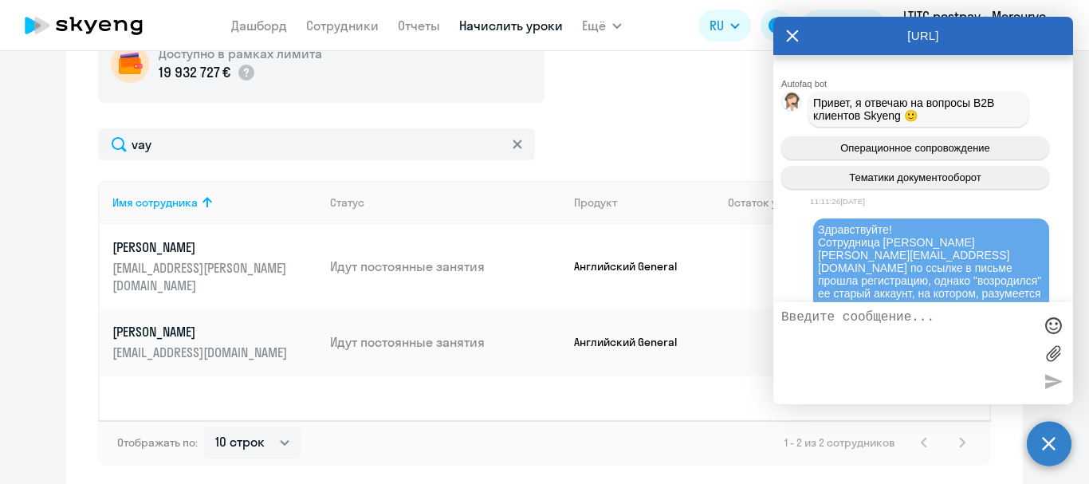
scroll to position [115774, 0]
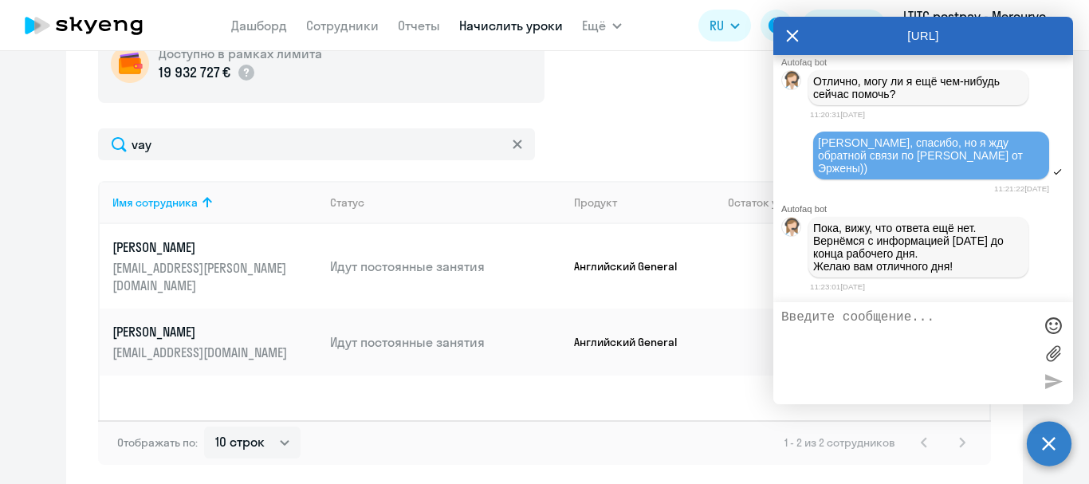
click at [1056, 322] on div at bounding box center [1053, 325] width 24 height 24
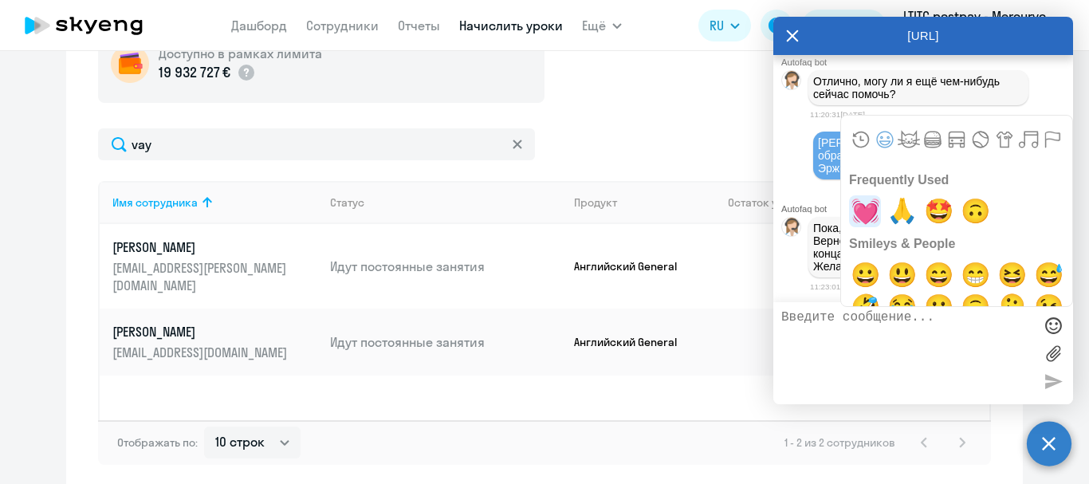
click at [867, 206] on span "💓" at bounding box center [865, 211] width 37 height 32
type textarea "💓"
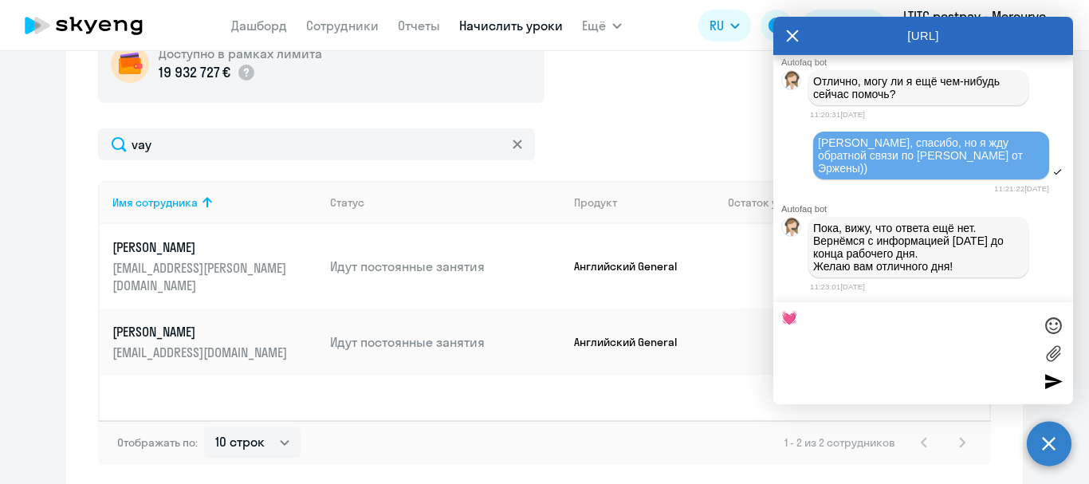
click at [1056, 381] on div at bounding box center [1053, 381] width 24 height 24
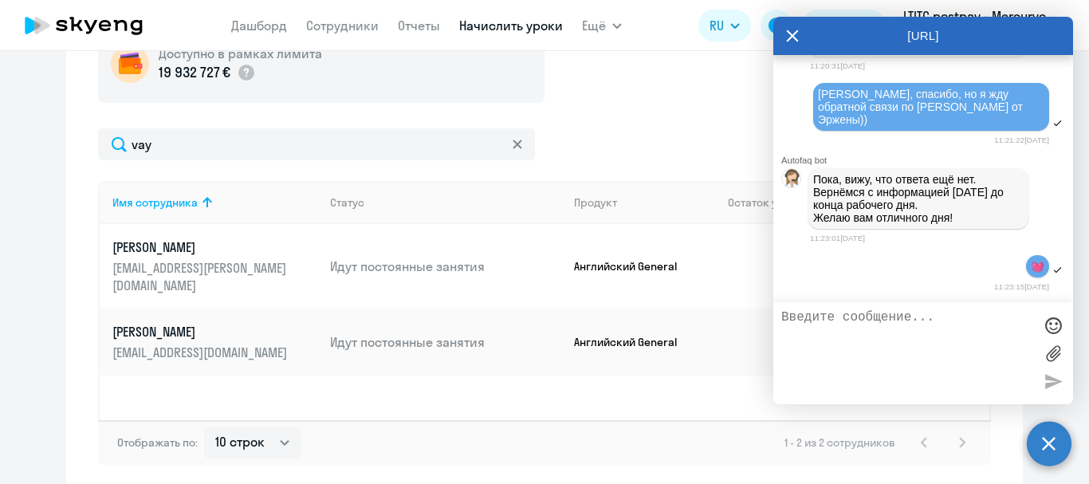
scroll to position [115832, 0]
click at [1044, 437] on circle at bounding box center [1049, 443] width 45 height 45
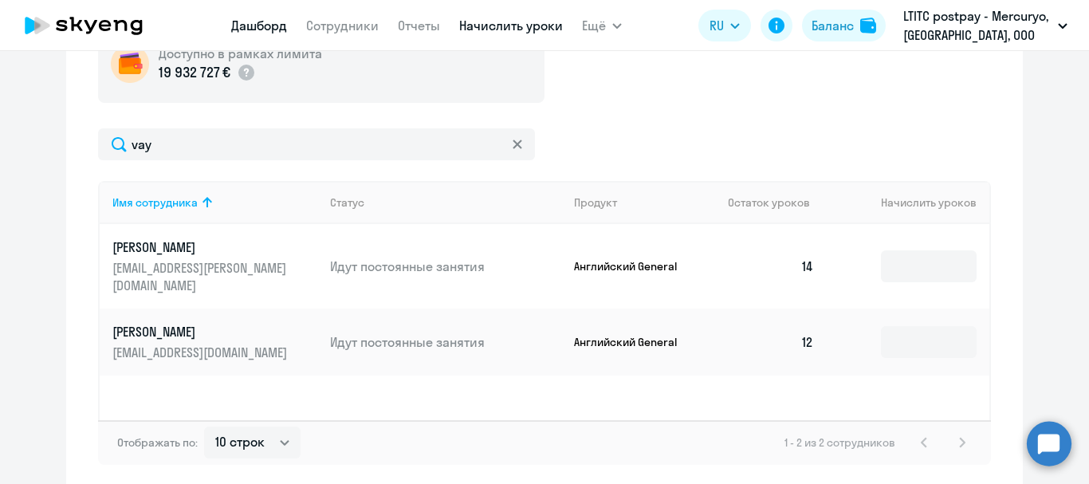
click at [256, 29] on link "Дашборд" at bounding box center [259, 26] width 56 height 16
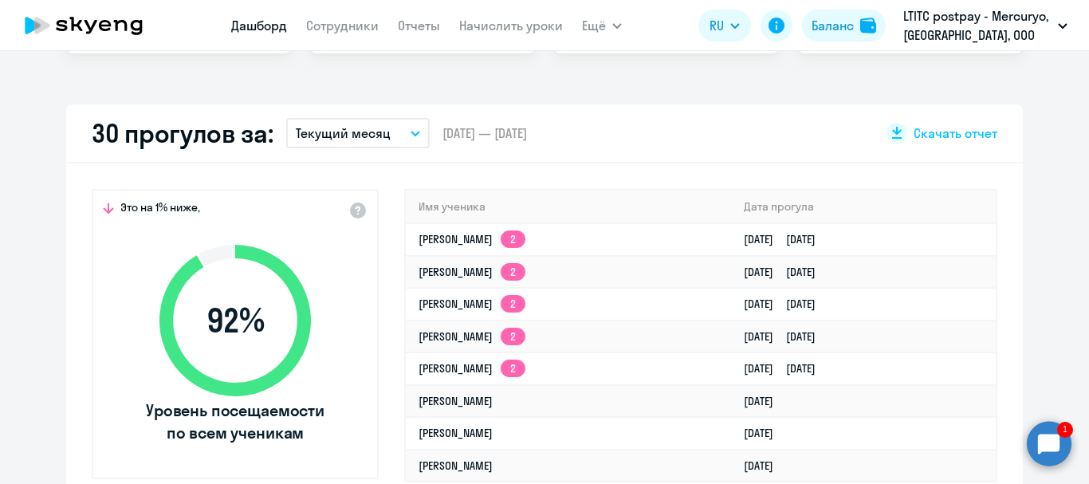
scroll to position [334, 0]
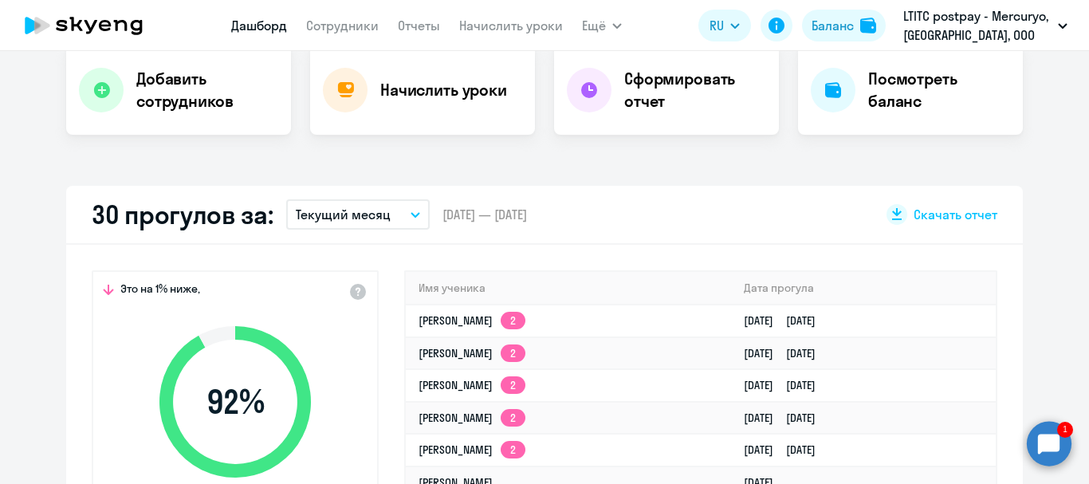
select select "30"
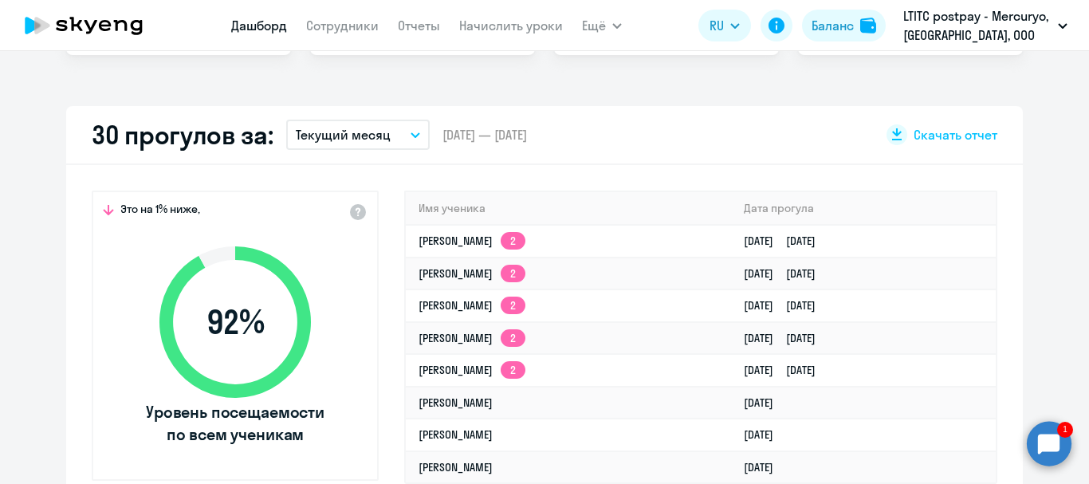
click at [1051, 446] on circle at bounding box center [1049, 443] width 45 height 45
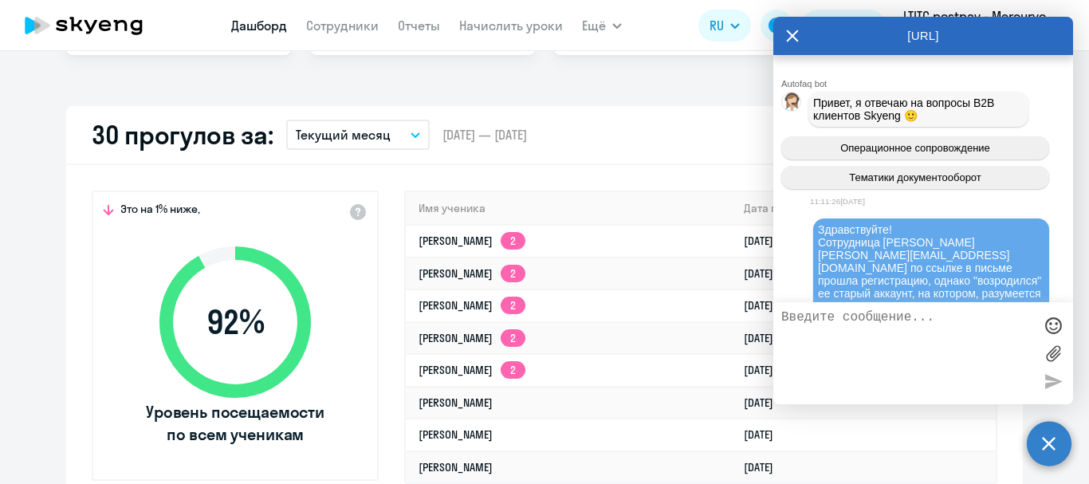
scroll to position [115888, 0]
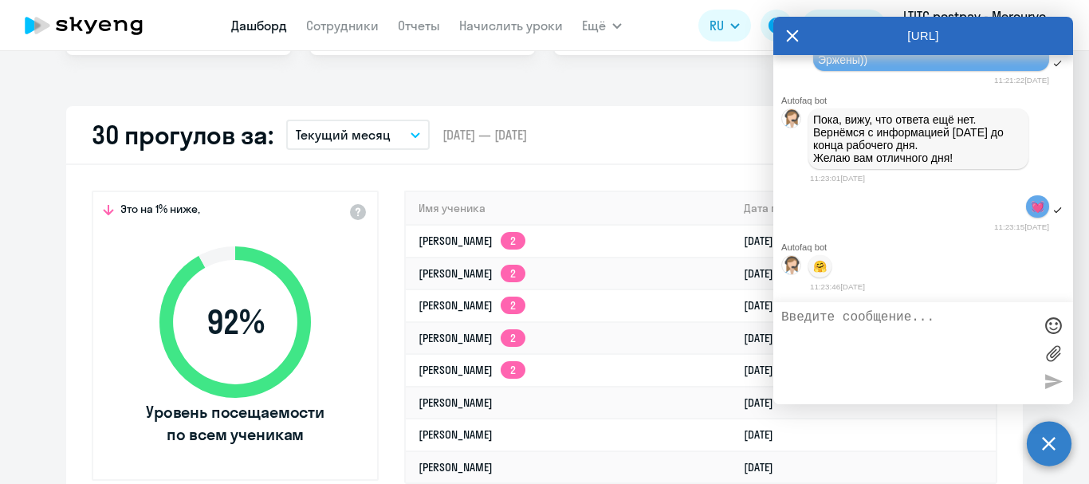
click at [1056, 446] on circle at bounding box center [1049, 443] width 45 height 45
